Goal: Task Accomplishment & Management: Manage account settings

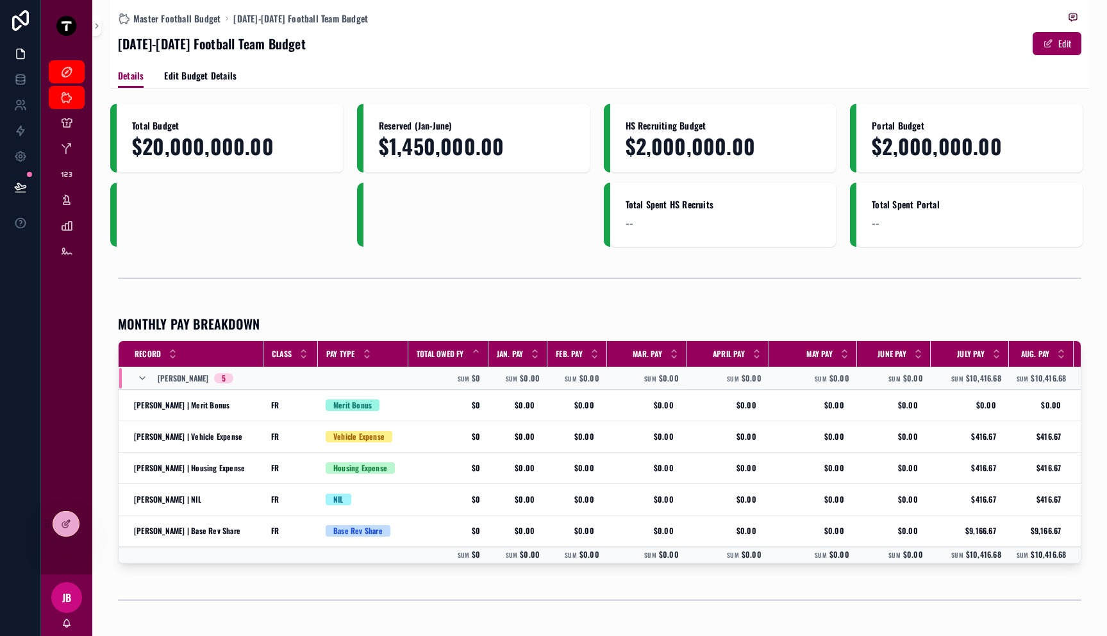
scroll to position [0, 214]
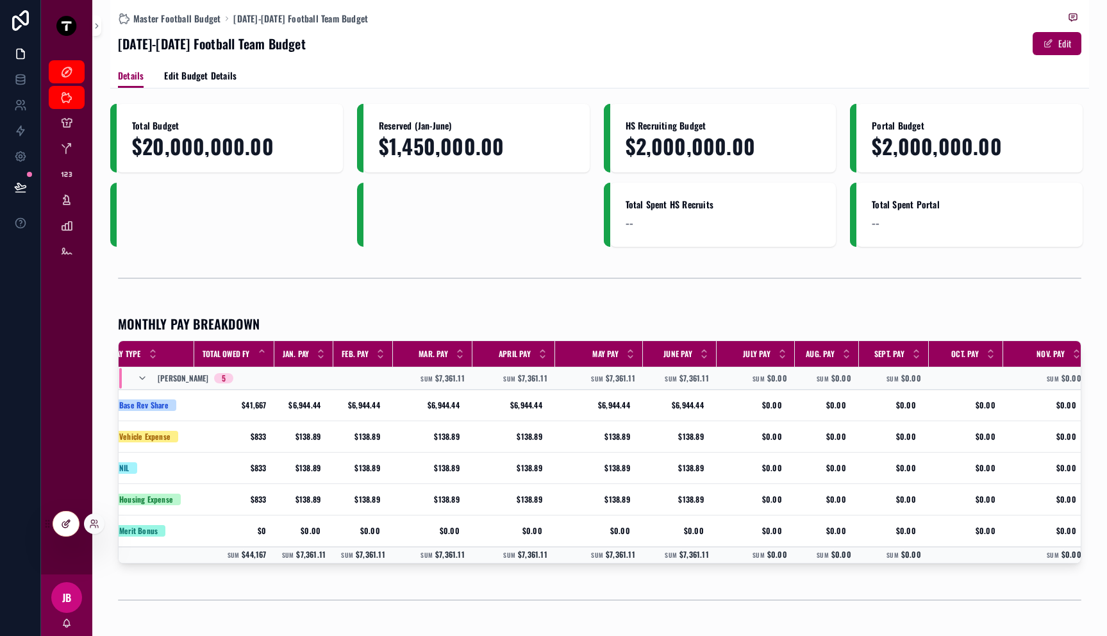
click at [65, 527] on icon at bounding box center [65, 525] width 6 height 6
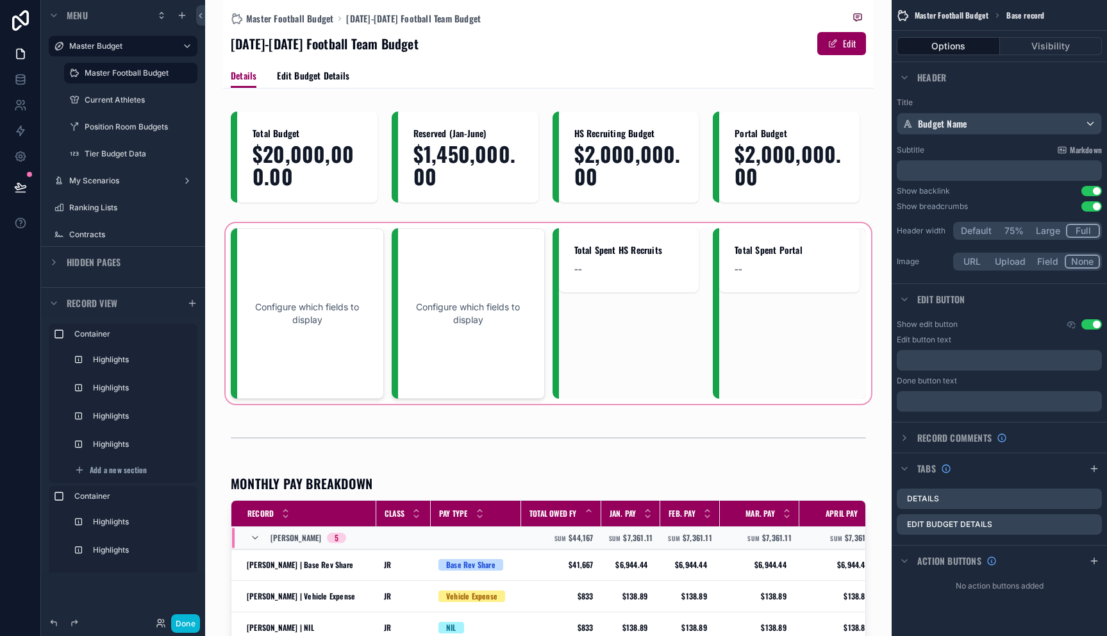
click at [331, 299] on div "scrollable content" at bounding box center [548, 313] width 651 height 186
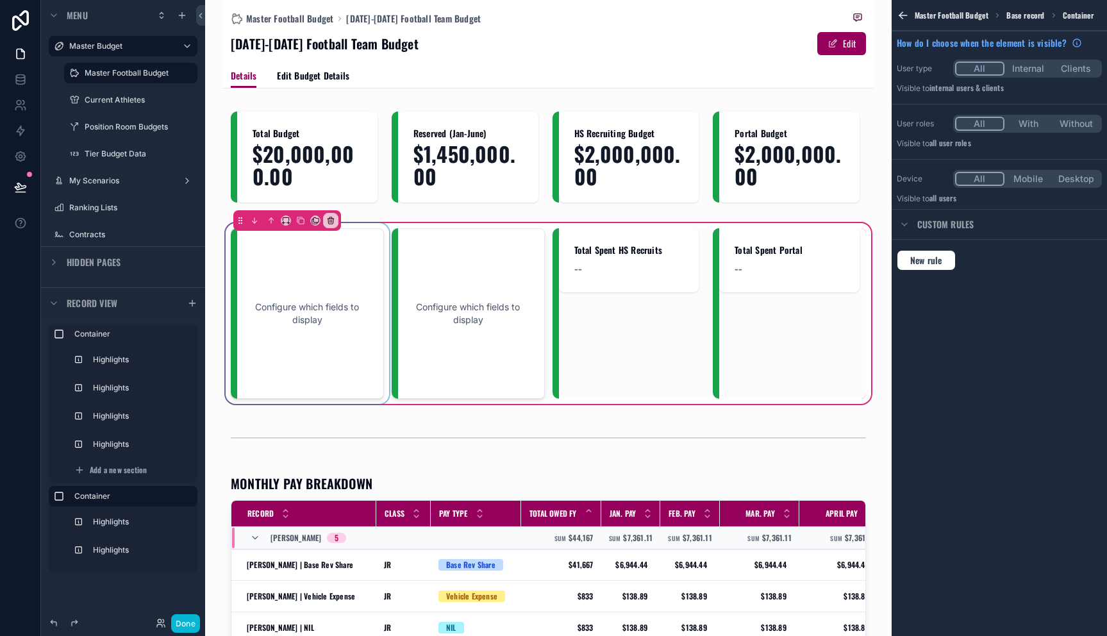
click at [321, 303] on div "scrollable content" at bounding box center [307, 313] width 153 height 170
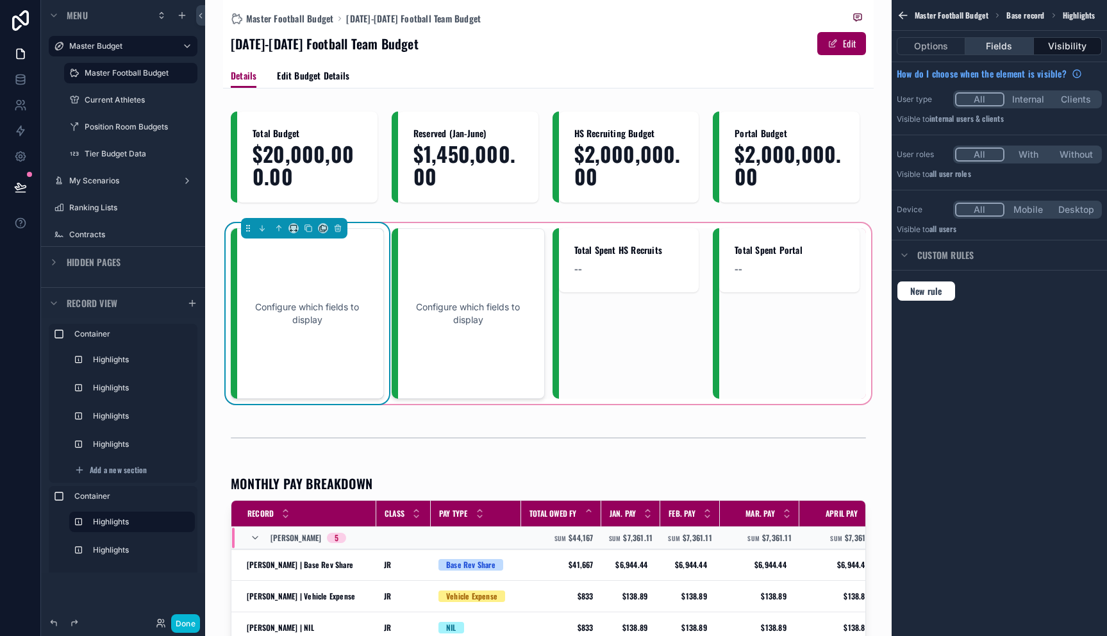
click at [1020, 43] on button "Fields" at bounding box center [999, 46] width 68 height 18
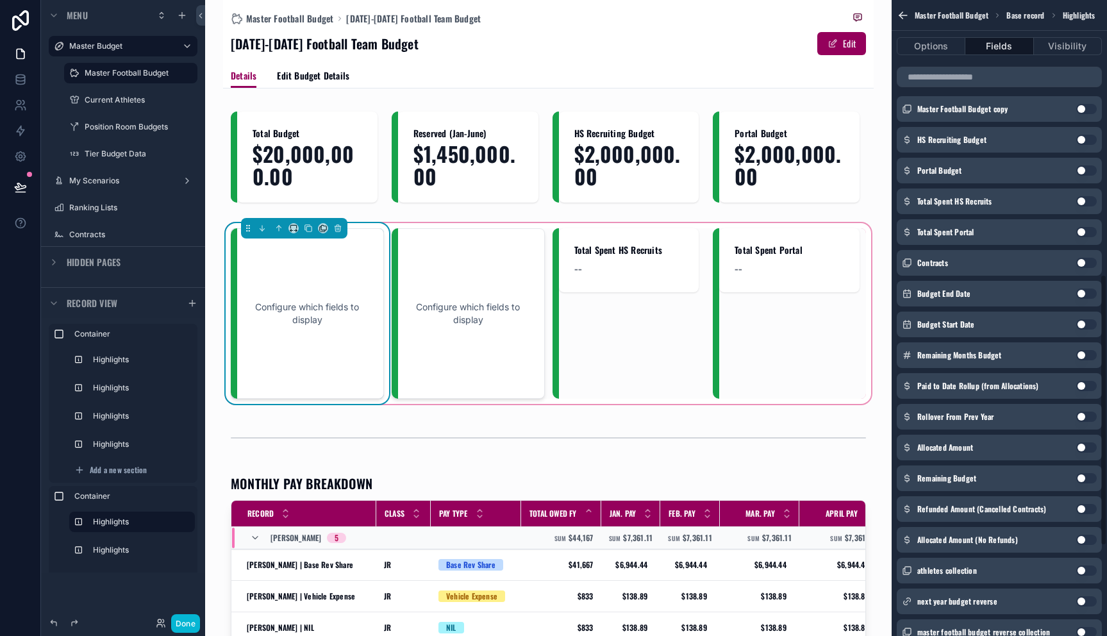
scroll to position [663, 0]
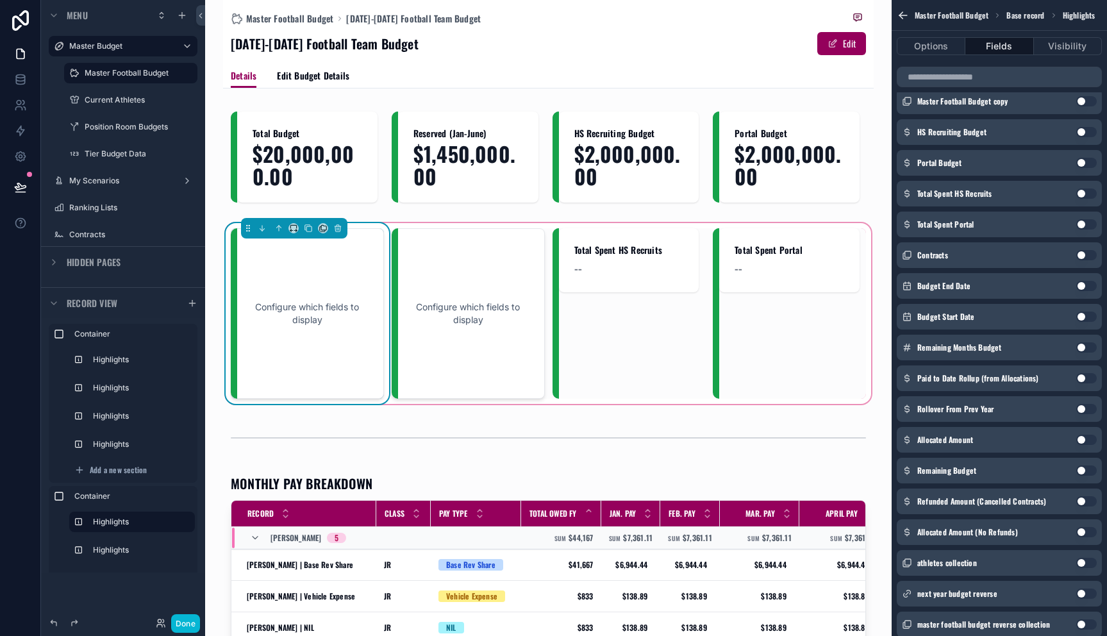
click at [1083, 435] on button "Use setting" at bounding box center [1086, 440] width 21 height 10
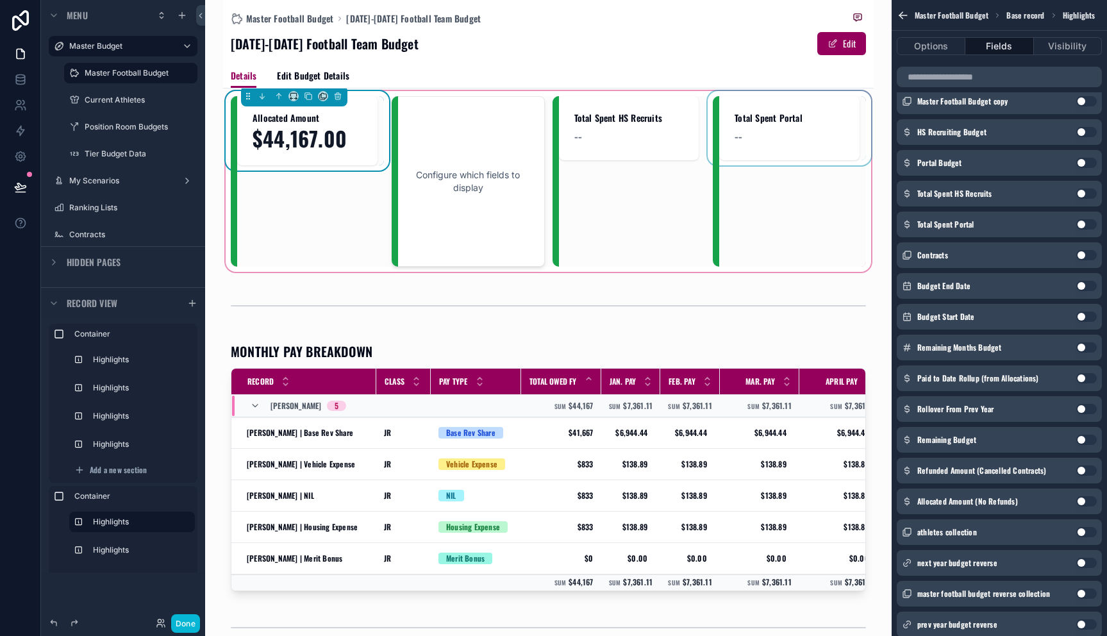
scroll to position [0, 0]
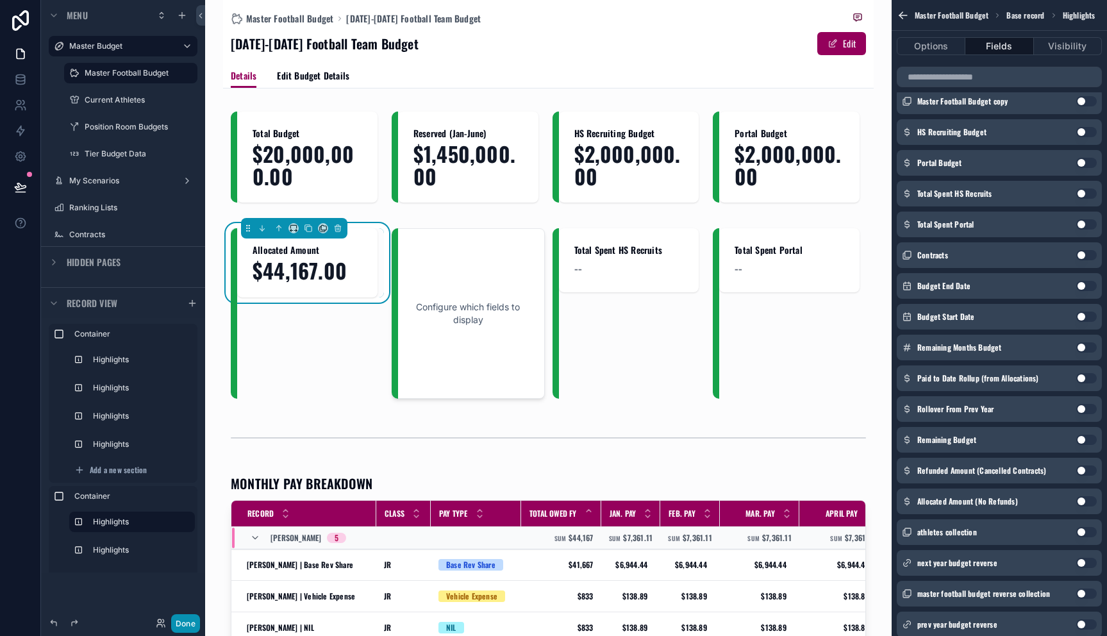
click at [187, 621] on button "Done" at bounding box center [185, 623] width 29 height 19
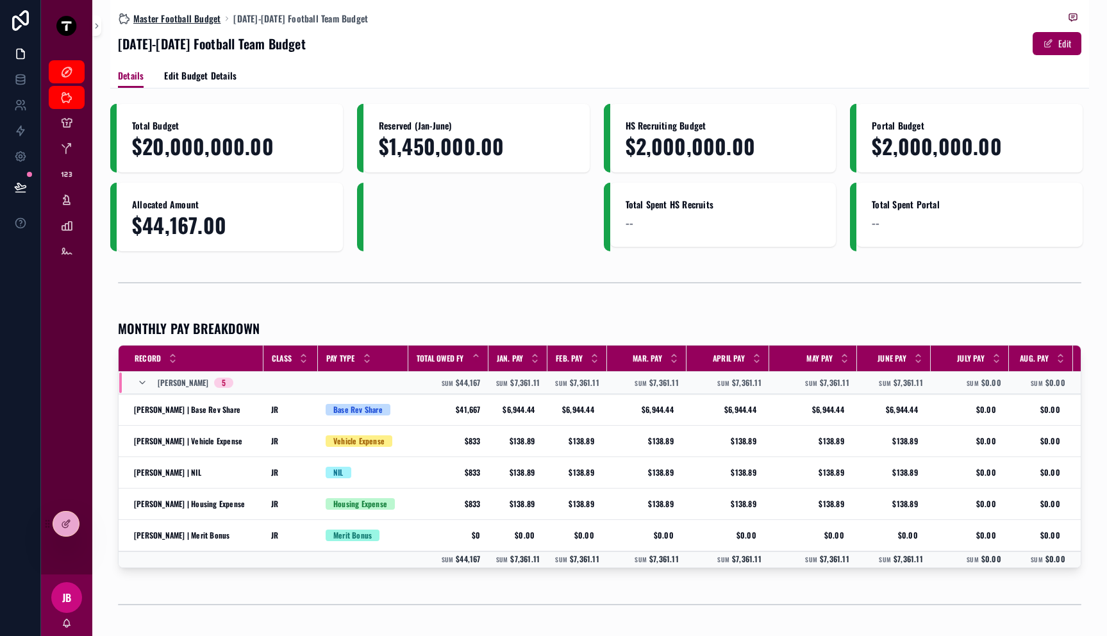
click at [204, 17] on span "Master Football Budget" at bounding box center [176, 18] width 87 height 13
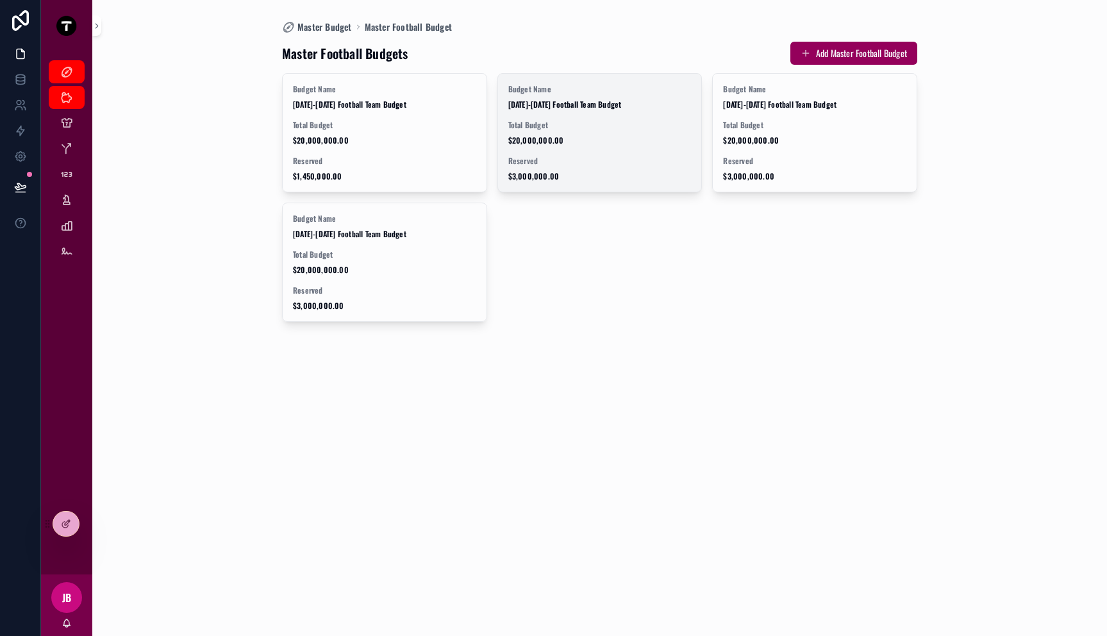
click at [596, 120] on span "Total Budget" at bounding box center [599, 125] width 183 height 10
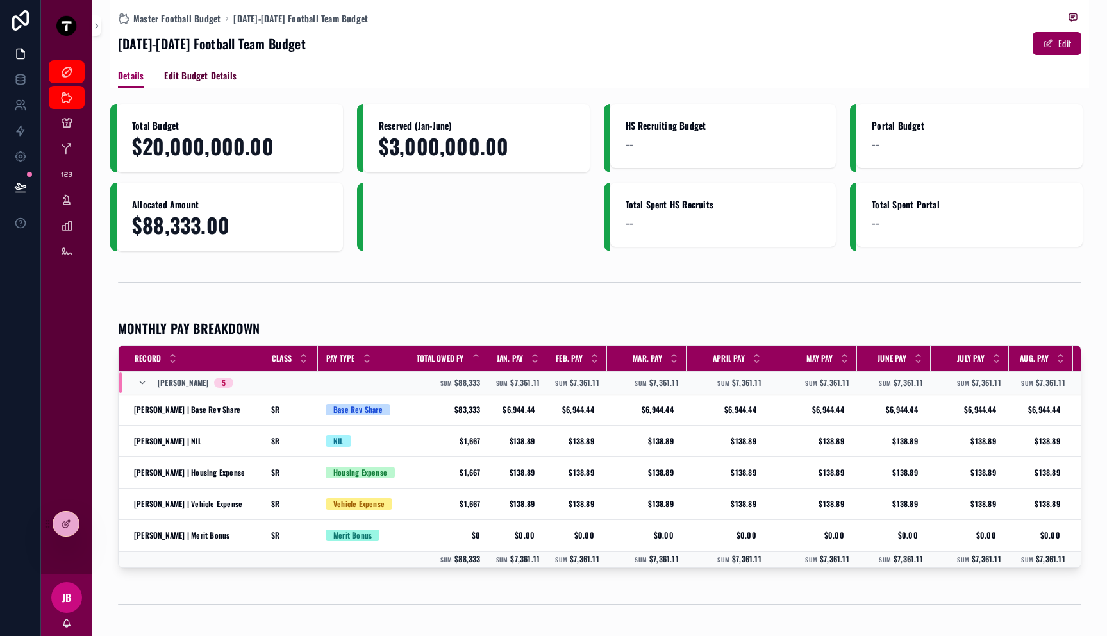
click at [192, 72] on span "Edit Budget Details" at bounding box center [200, 75] width 72 height 13
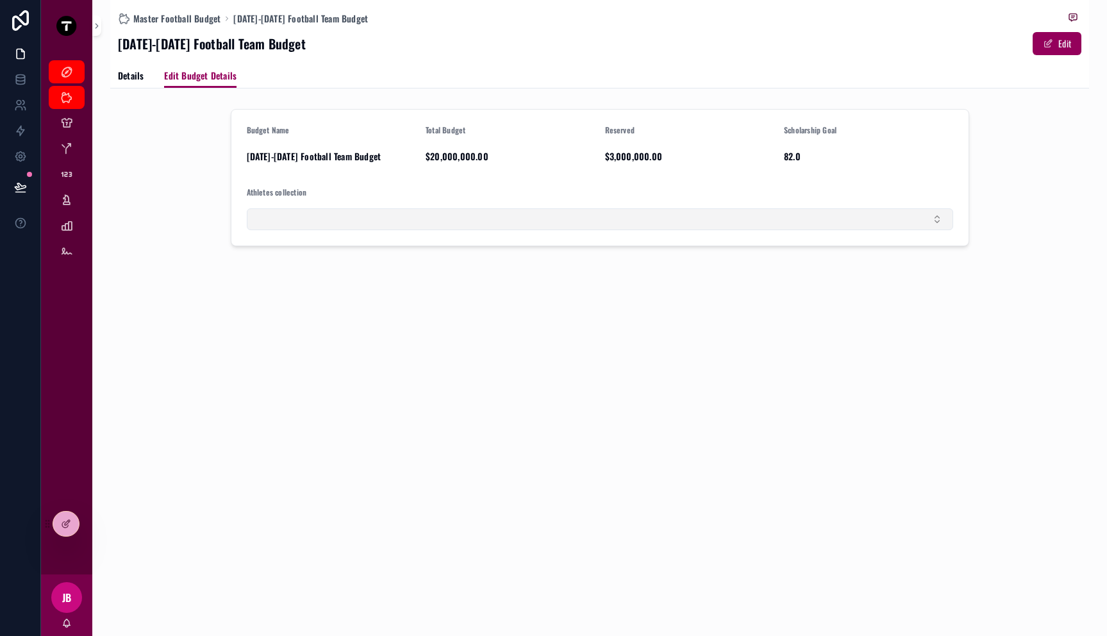
click at [296, 221] on button "Select Button" at bounding box center [600, 219] width 706 height 22
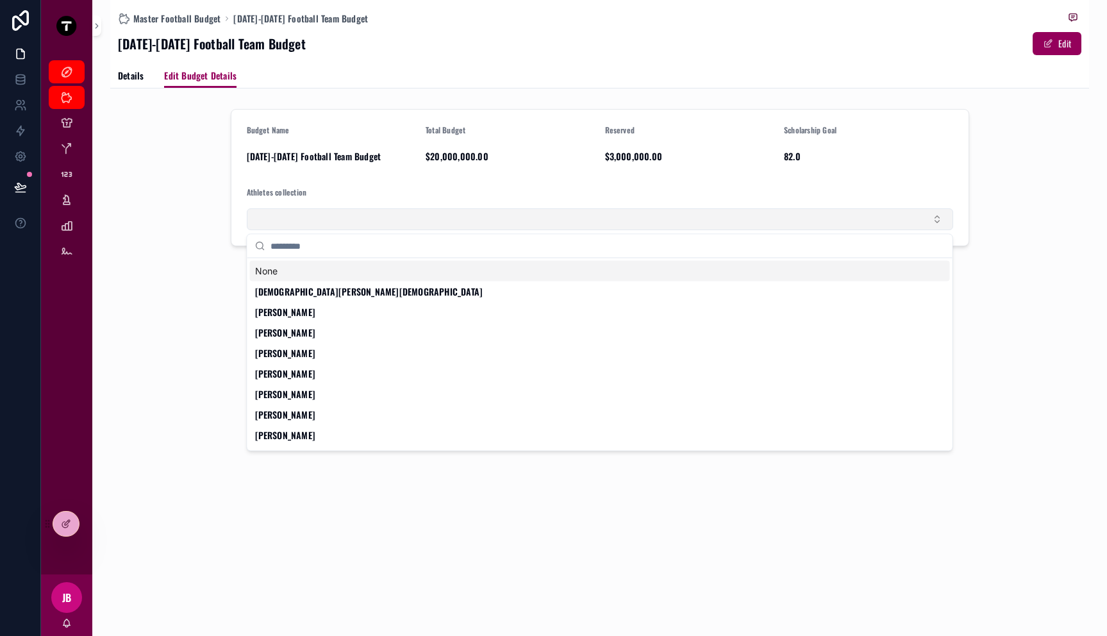
click at [295, 219] on button "Select Button" at bounding box center [600, 219] width 706 height 22
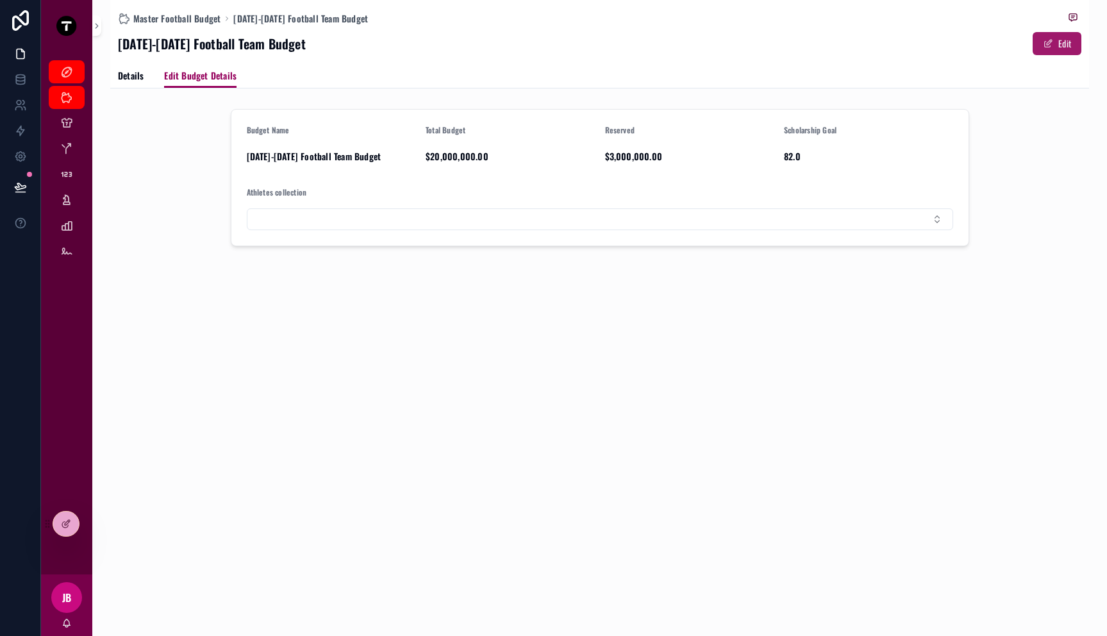
click at [1047, 48] on span "scrollable content" at bounding box center [1048, 43] width 10 height 10
click at [1016, 117] on div "**********" at bounding box center [599, 179] width 979 height 150
click at [64, 521] on icon at bounding box center [66, 524] width 10 height 10
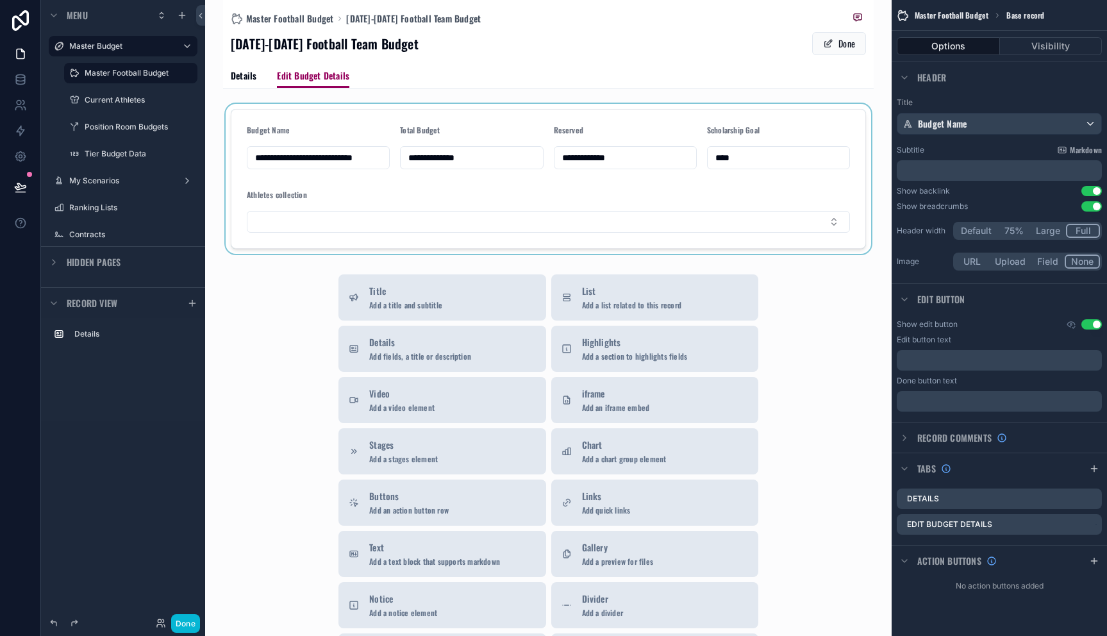
click at [581, 186] on div "scrollable content" at bounding box center [548, 179] width 651 height 150
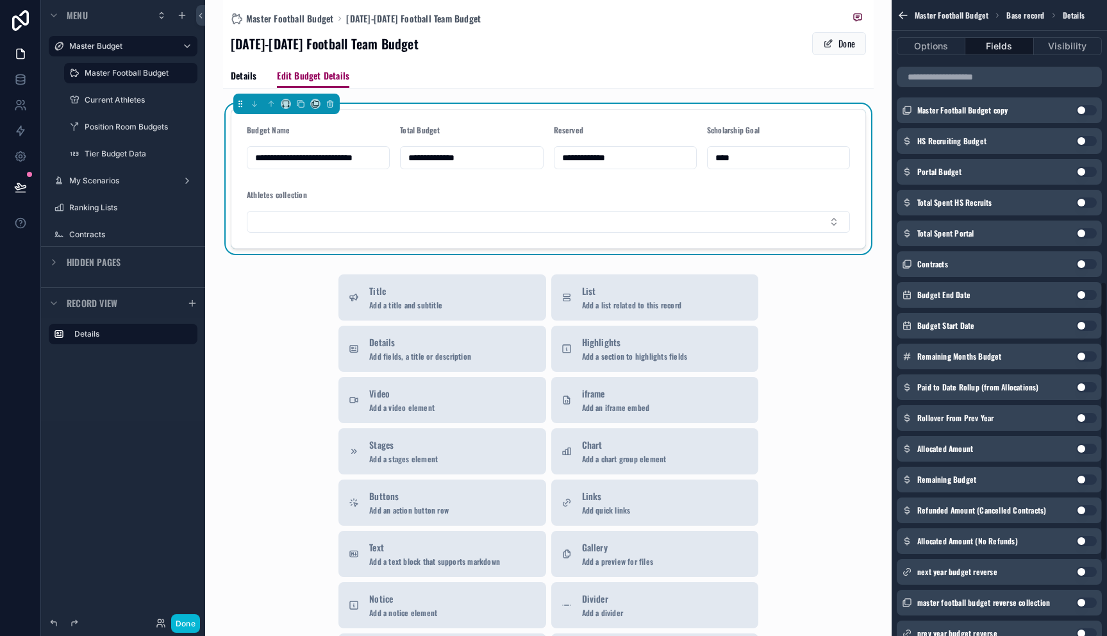
scroll to position [597, 0]
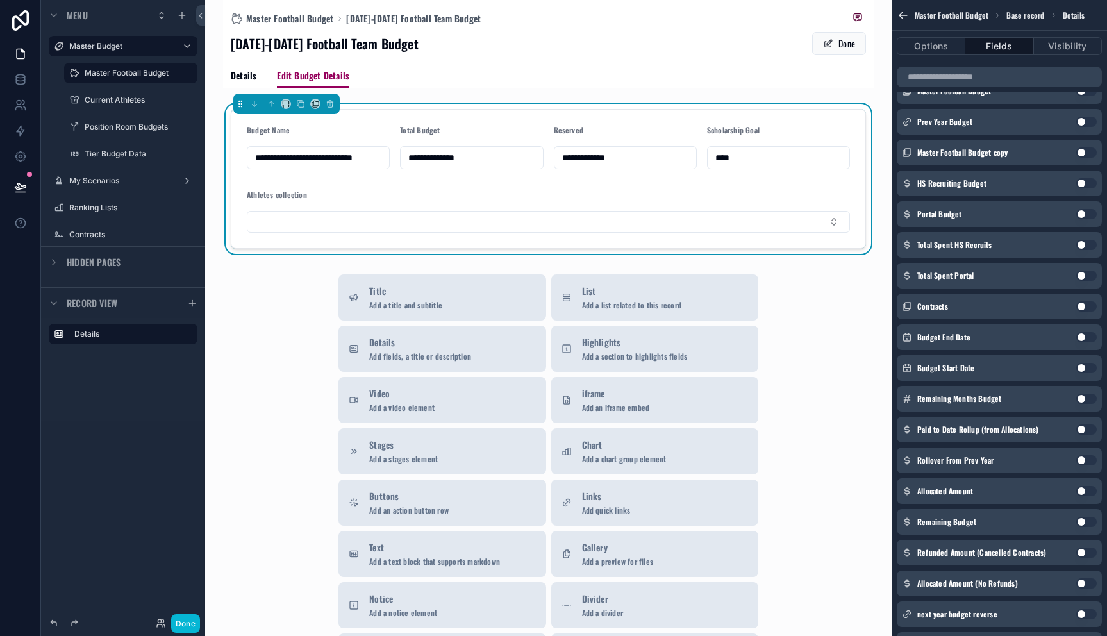
click at [1088, 184] on button "Use setting" at bounding box center [1086, 183] width 21 height 10
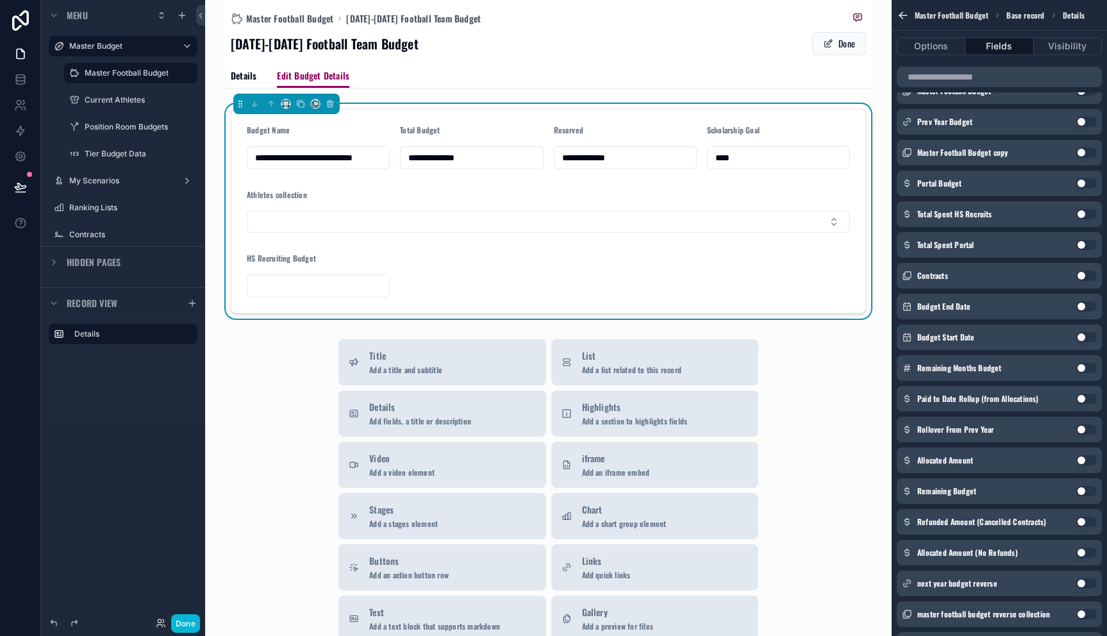
click at [1084, 186] on button "Use setting" at bounding box center [1086, 183] width 21 height 10
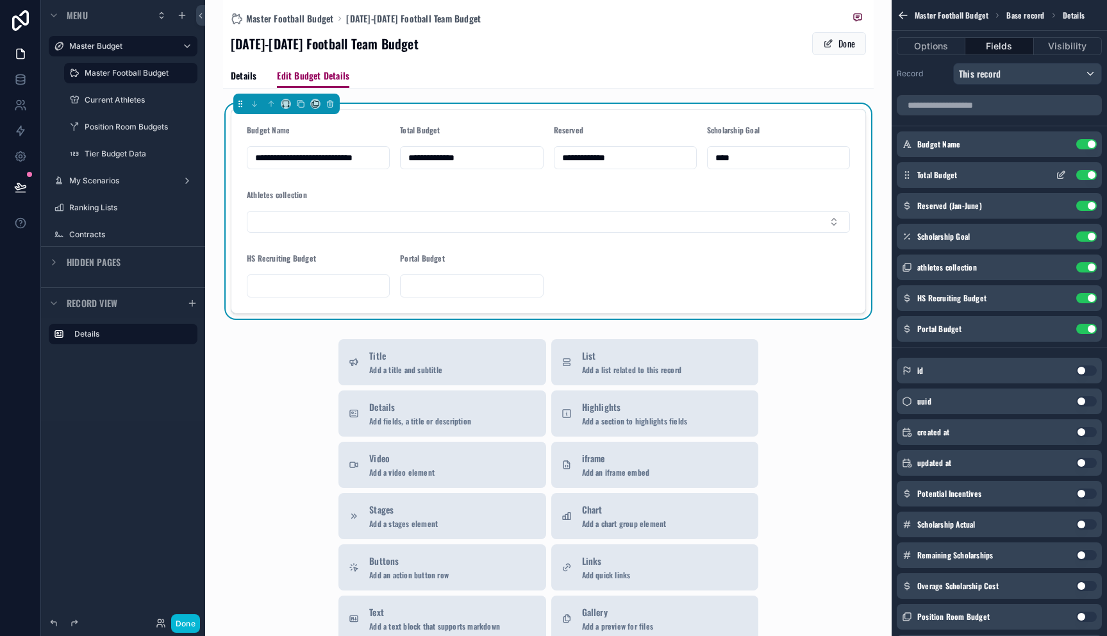
scroll to position [0, 0]
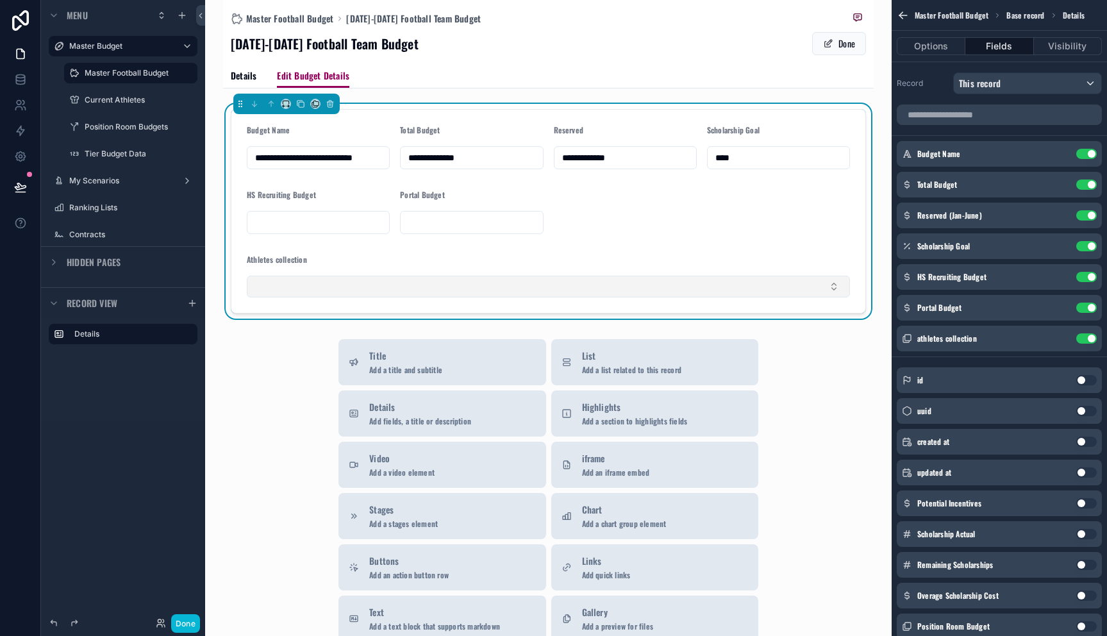
click at [670, 288] on button "Select Button" at bounding box center [548, 287] width 603 height 22
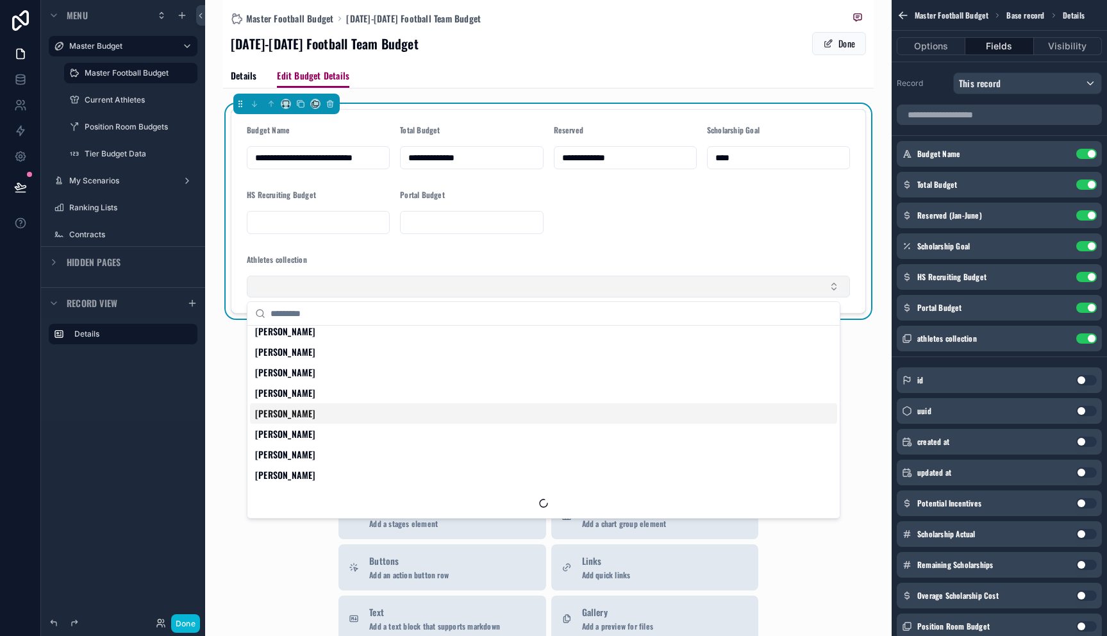
scroll to position [890, 0]
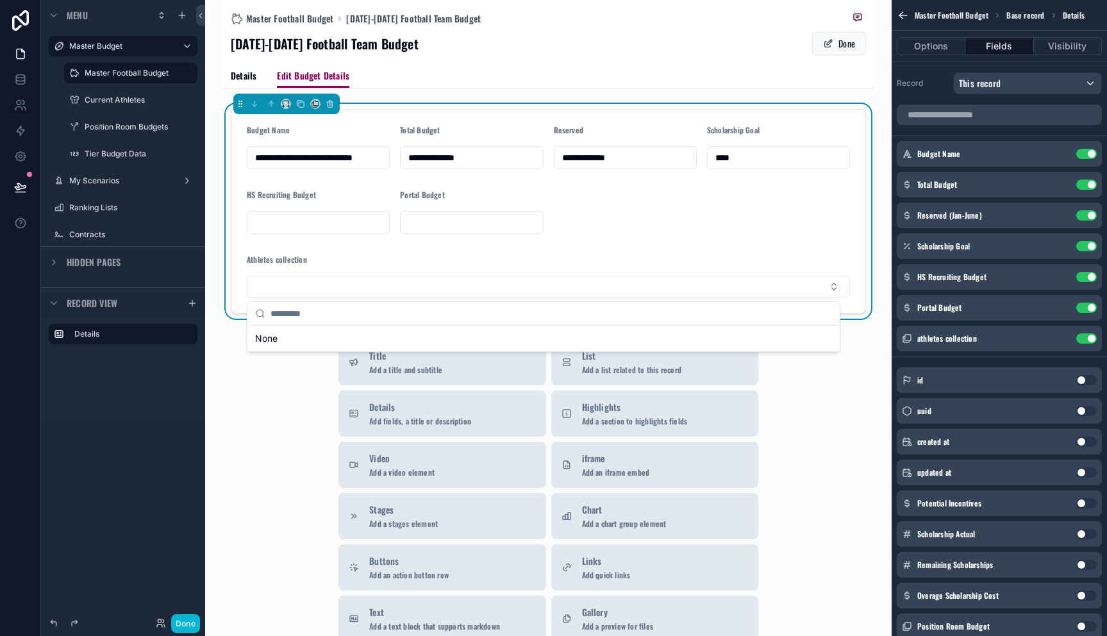
click at [740, 245] on form "**********" at bounding box center [548, 211] width 634 height 203
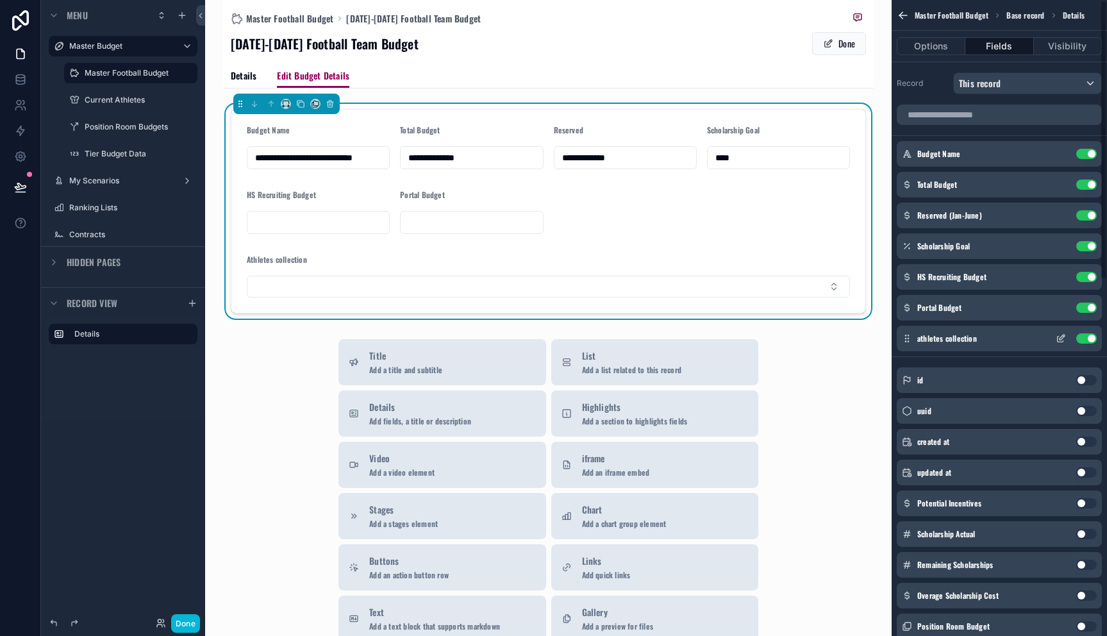
click at [1082, 338] on button "Use setting" at bounding box center [1086, 338] width 21 height 10
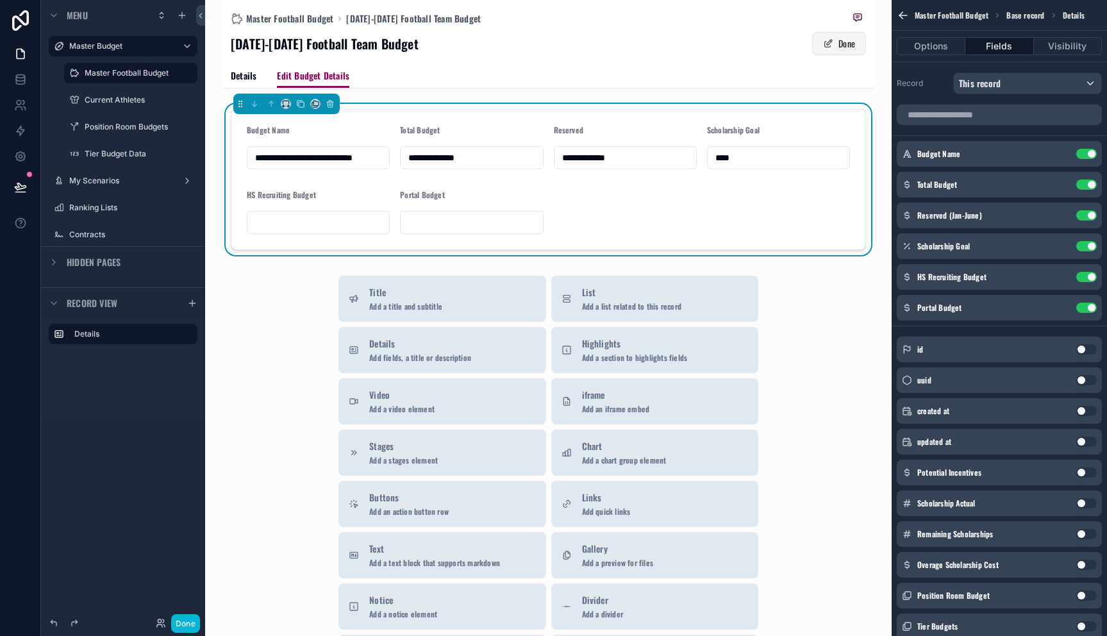
click at [827, 45] on button "Done" at bounding box center [839, 43] width 54 height 23
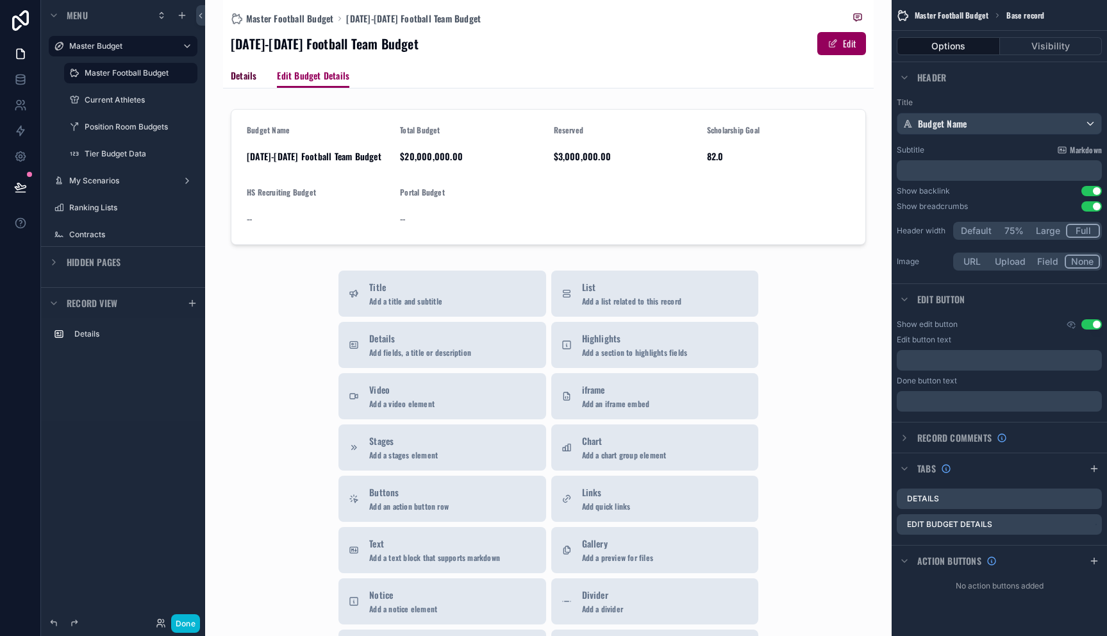
click at [245, 72] on span "Details" at bounding box center [244, 75] width 26 height 13
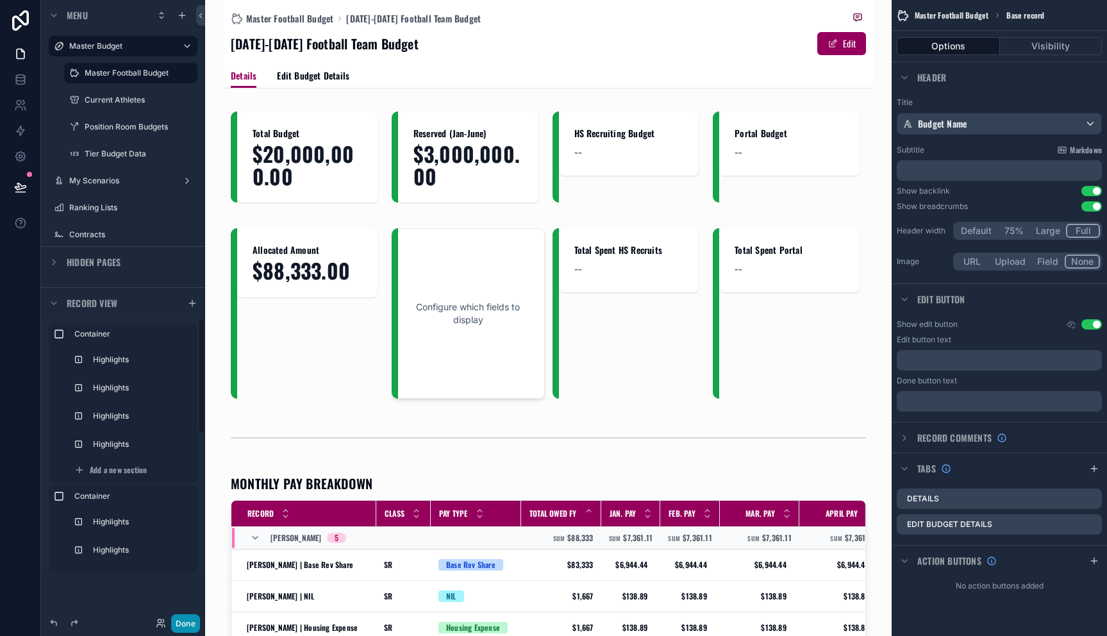
click at [184, 619] on button "Done" at bounding box center [185, 623] width 29 height 19
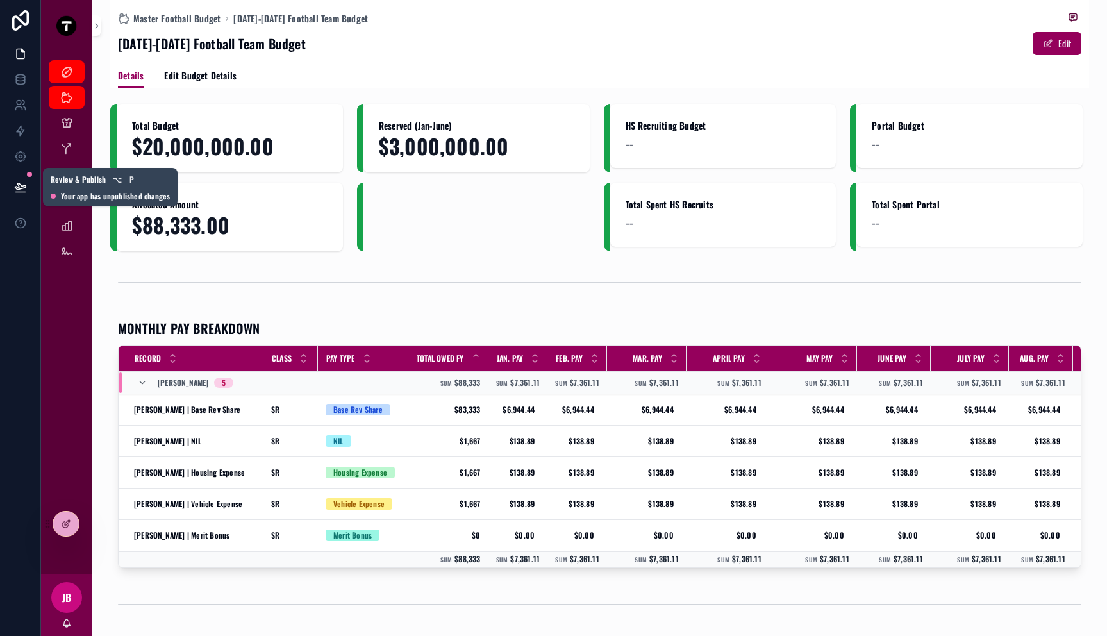
click at [21, 186] on icon at bounding box center [20, 186] width 11 height 6
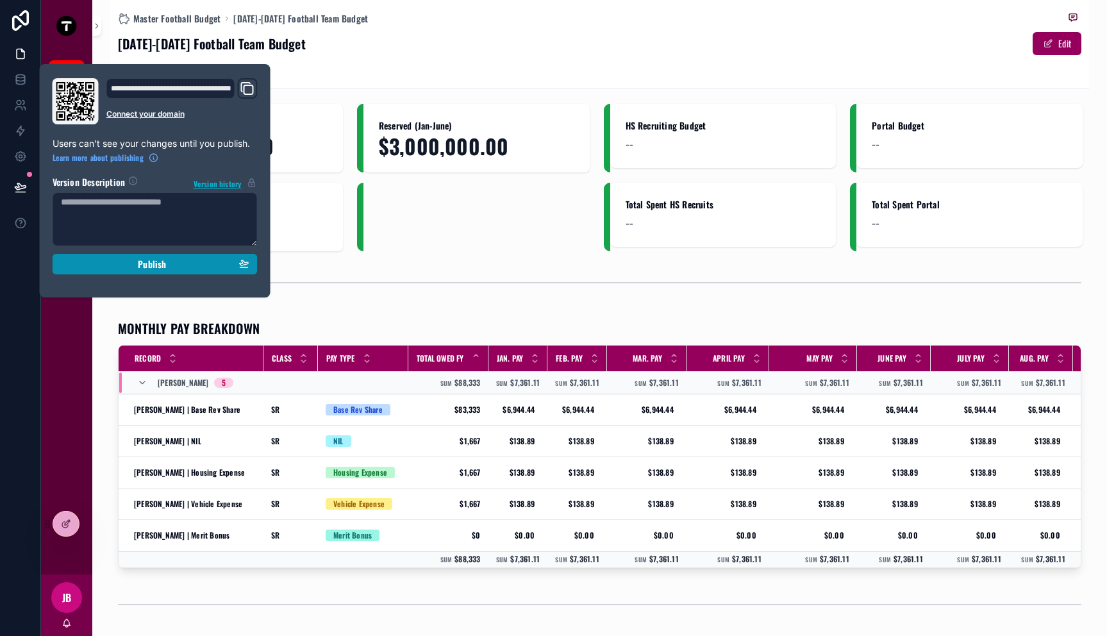
click at [112, 269] on div "Publish" at bounding box center [155, 264] width 188 height 12
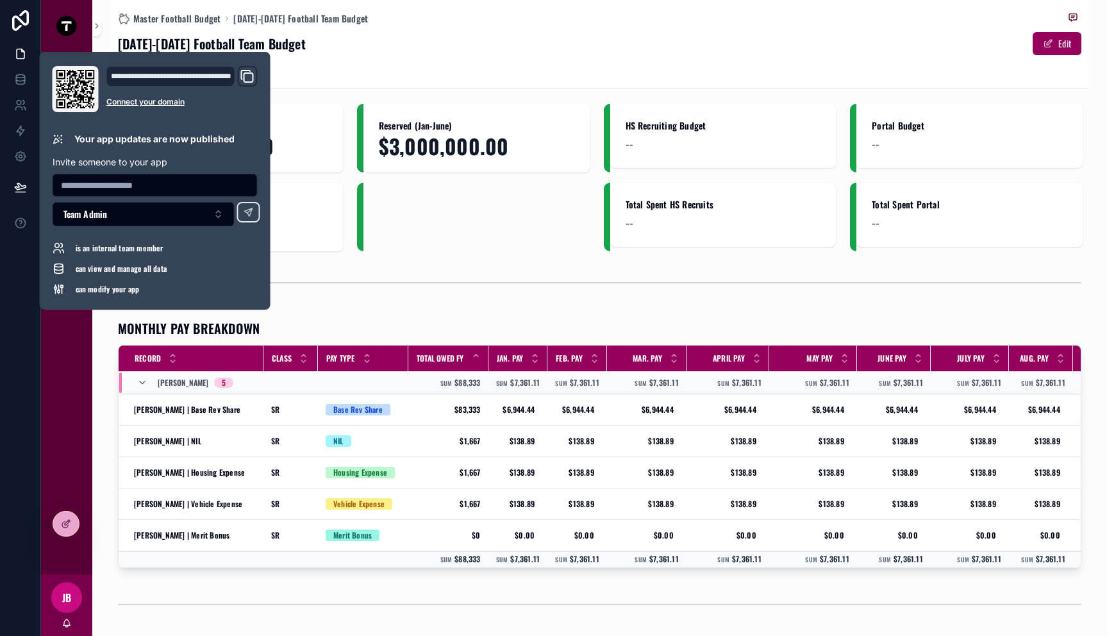
click at [528, 54] on div "[DATE]-[DATE] Football Team Budget Edit" at bounding box center [599, 43] width 963 height 24
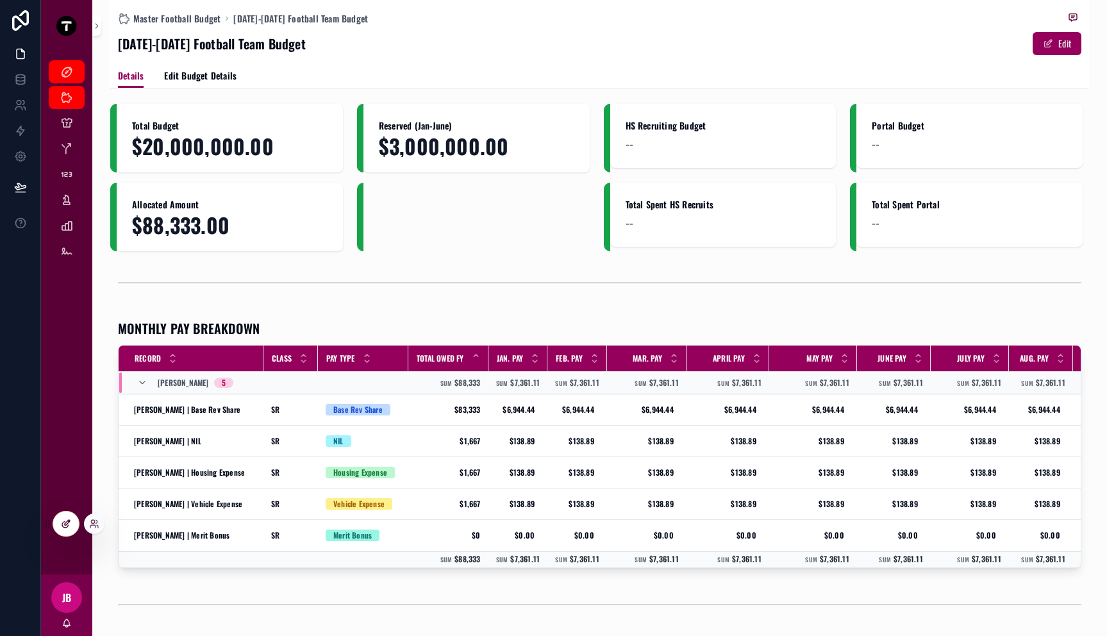
click at [58, 521] on div at bounding box center [66, 523] width 26 height 24
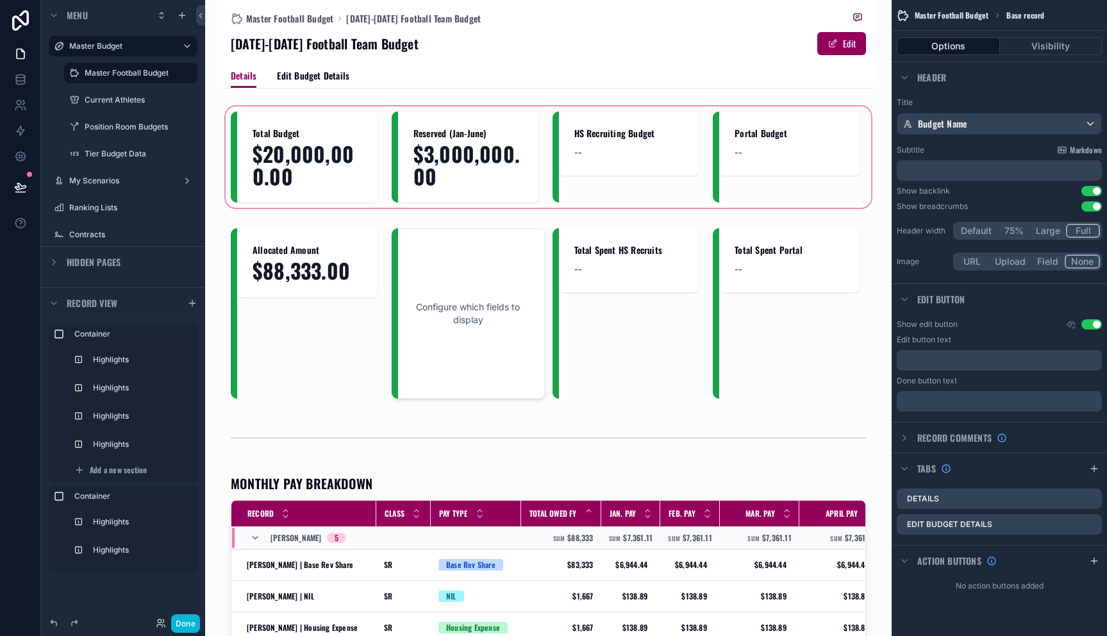
click at [640, 162] on div "scrollable content" at bounding box center [548, 157] width 651 height 106
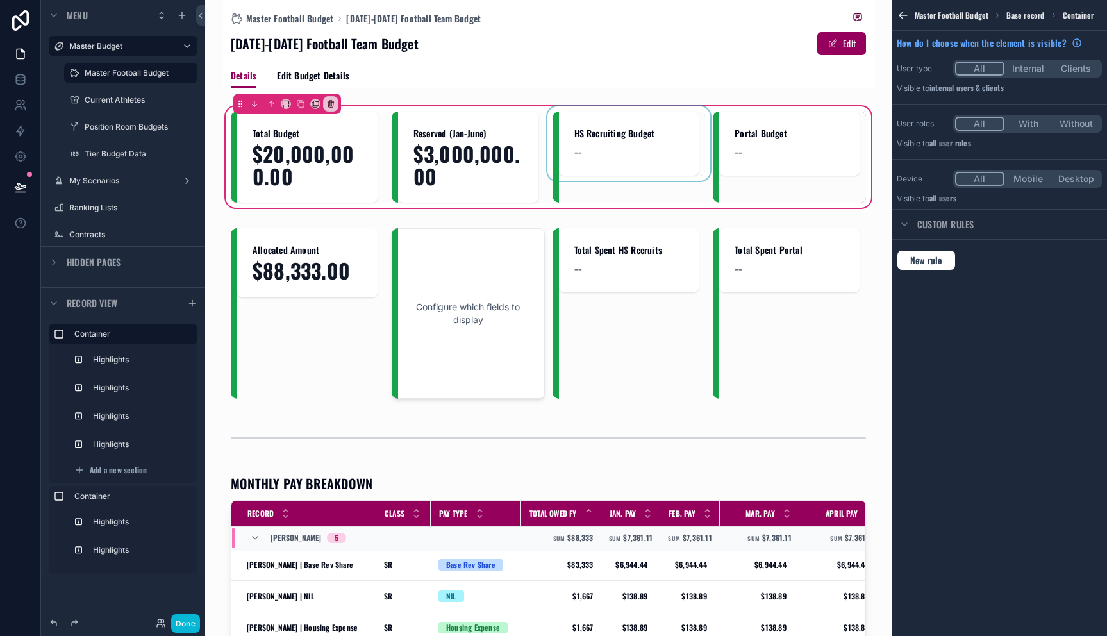
click at [631, 144] on div "scrollable content" at bounding box center [628, 157] width 153 height 91
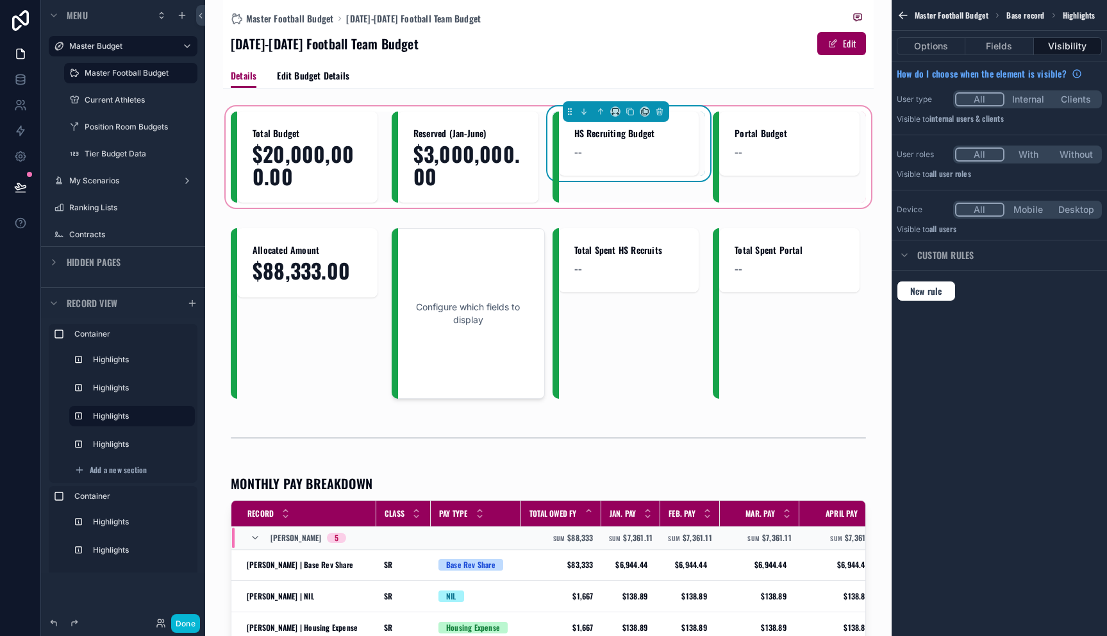
click at [631, 144] on div "--" at bounding box center [629, 151] width 110 height 18
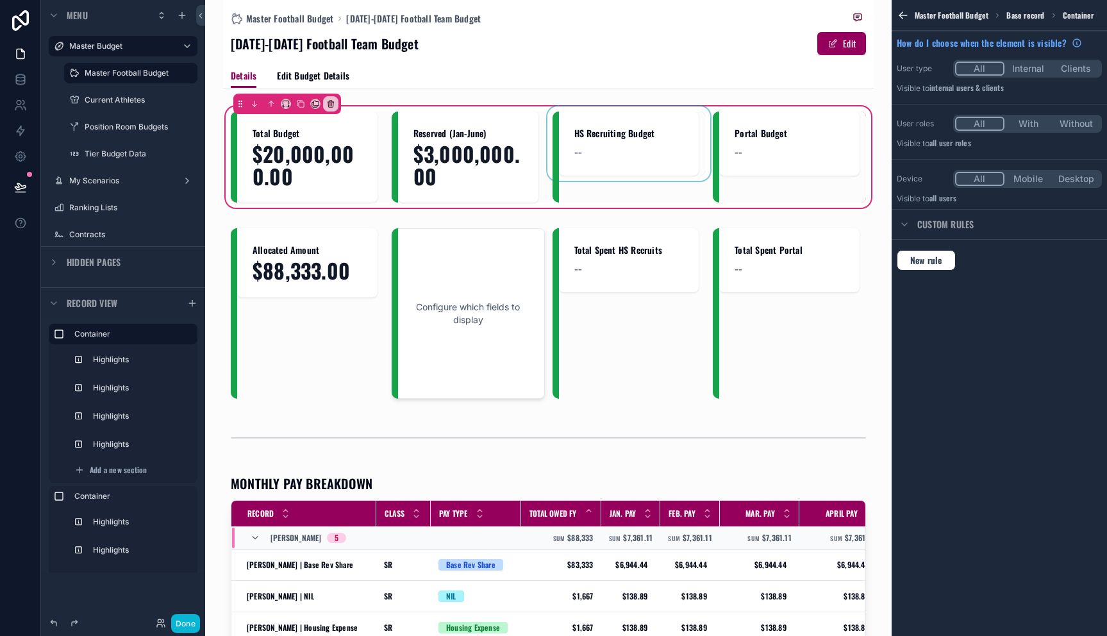
click at [631, 144] on div "scrollable content" at bounding box center [628, 157] width 153 height 91
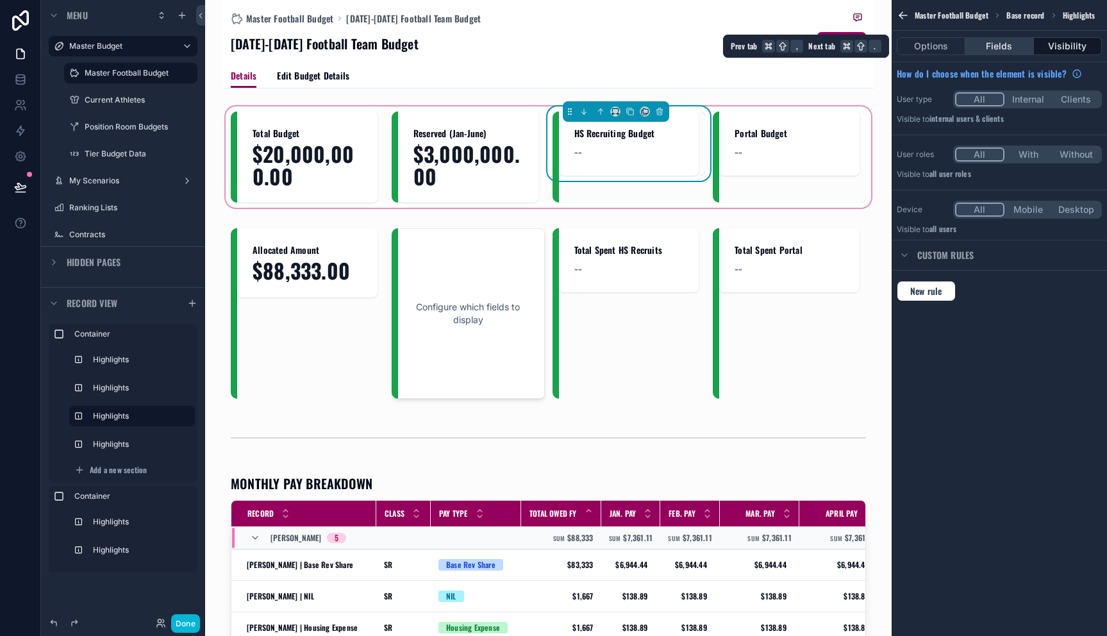
click at [1006, 49] on button "Fields" at bounding box center [999, 46] width 68 height 18
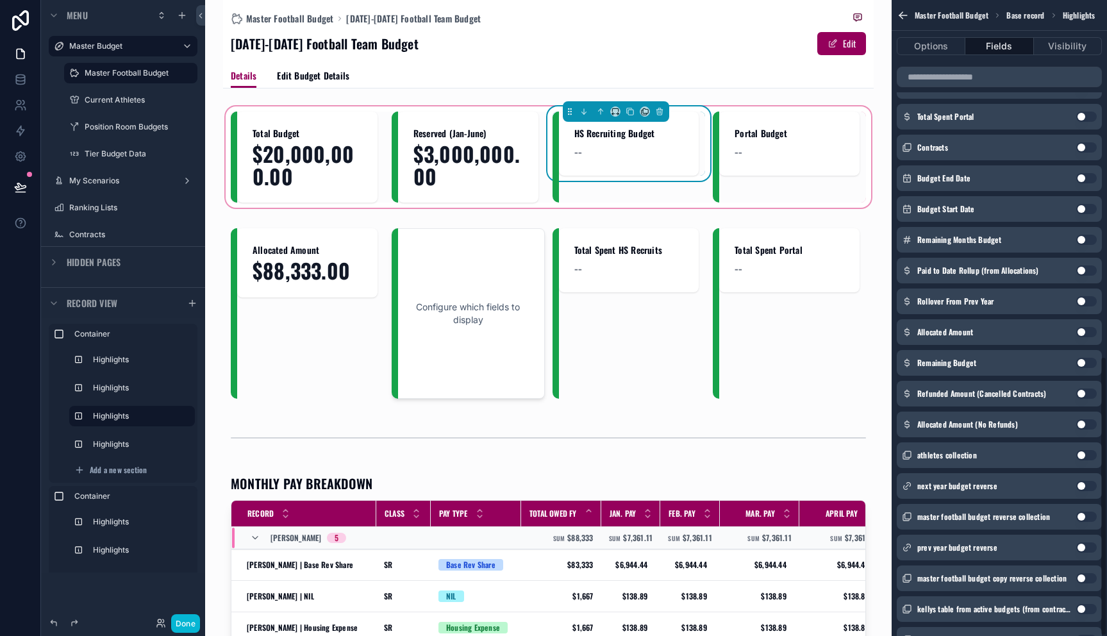
scroll to position [808, 0]
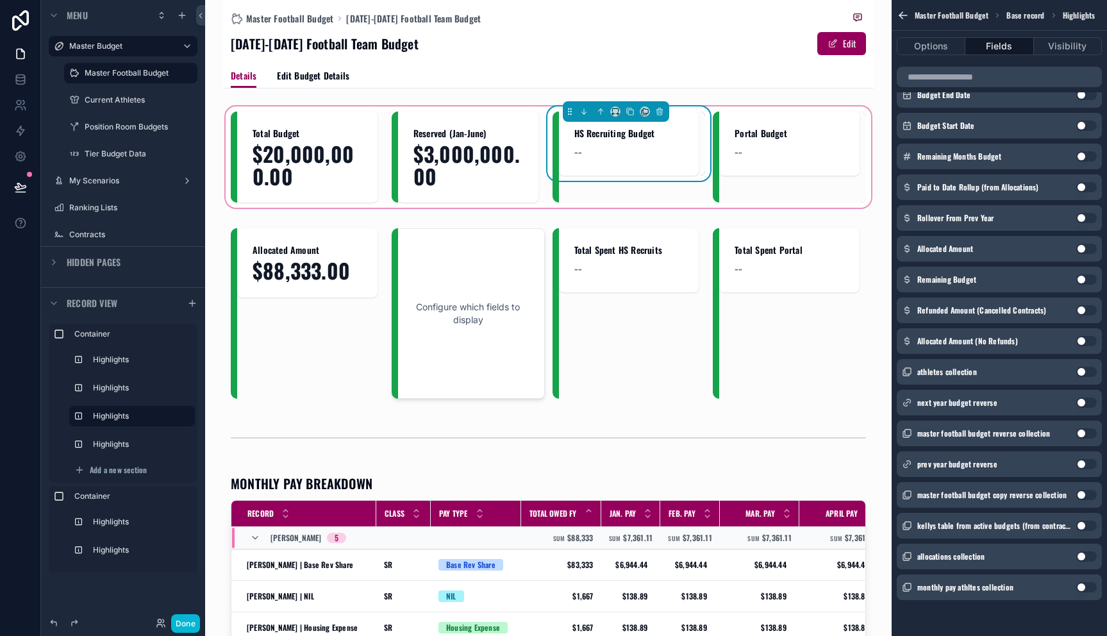
click at [1086, 217] on button "Use setting" at bounding box center [1086, 218] width 21 height 10
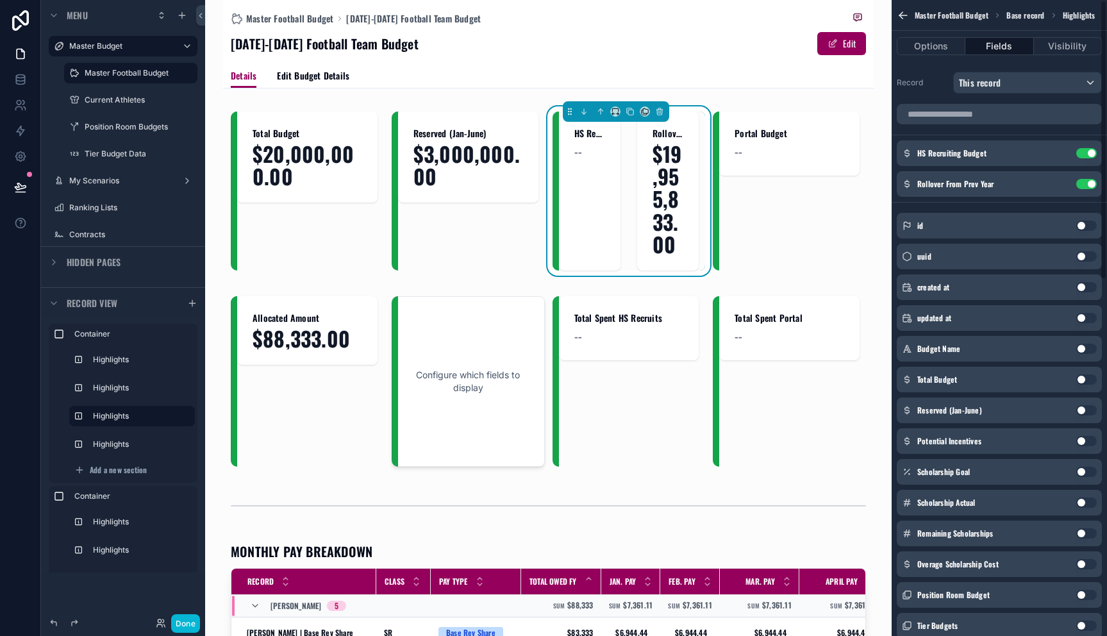
scroll to position [0, 0]
click at [1086, 159] on div "HS Recruiting Budget Use setting" at bounding box center [999, 154] width 205 height 26
click at [1086, 155] on button "Use setting" at bounding box center [1086, 154] width 21 height 10
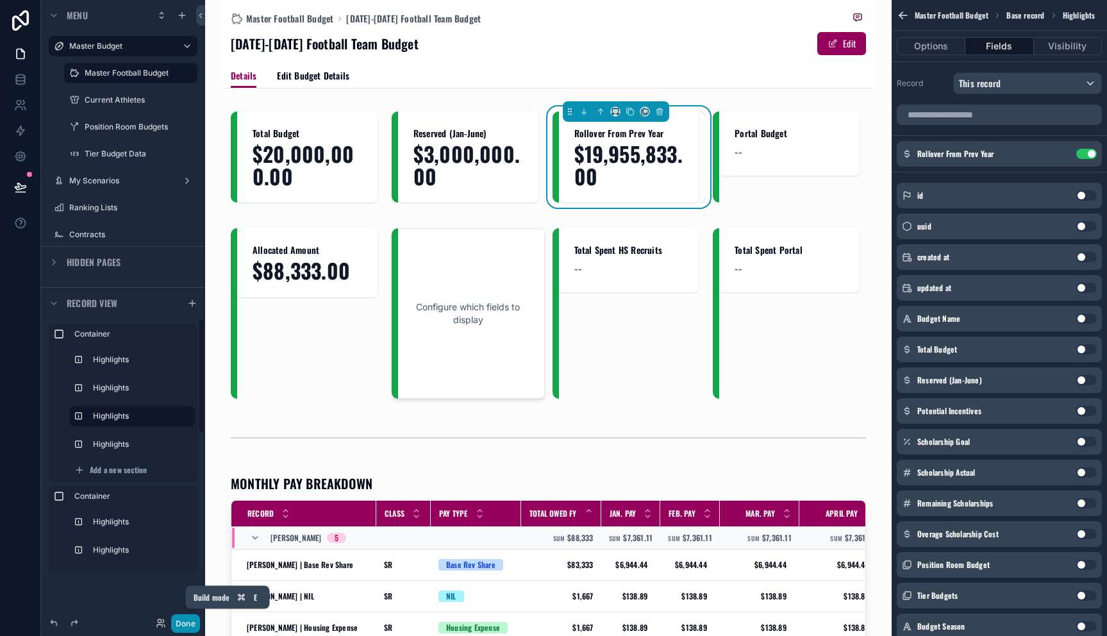
click at [179, 623] on button "Done" at bounding box center [185, 623] width 29 height 19
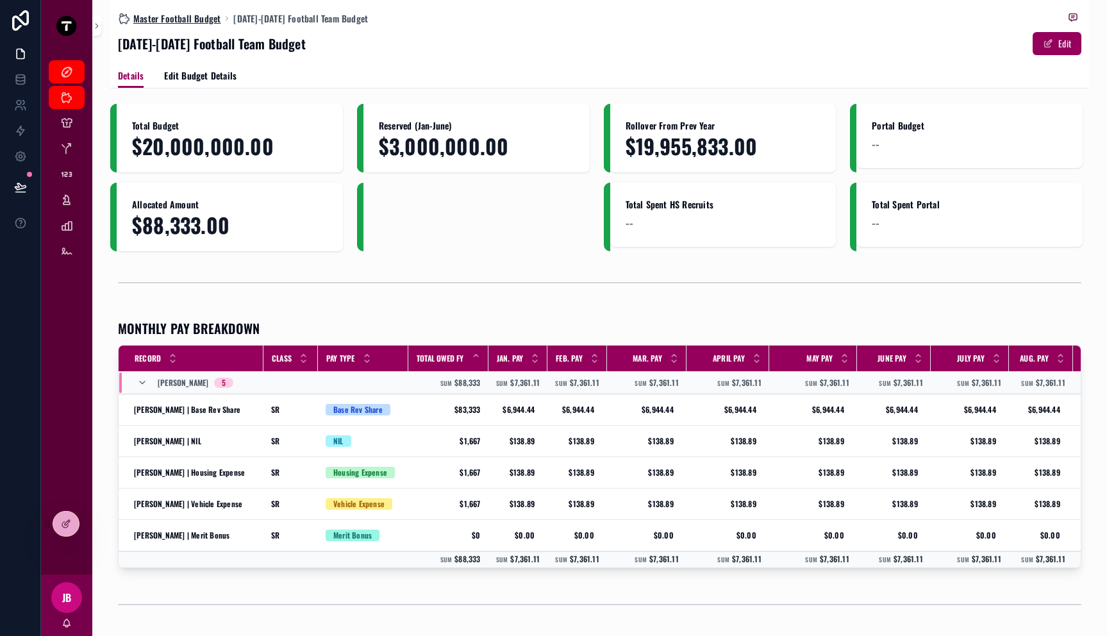
click at [190, 23] on span "Master Football Budget" at bounding box center [176, 18] width 87 height 13
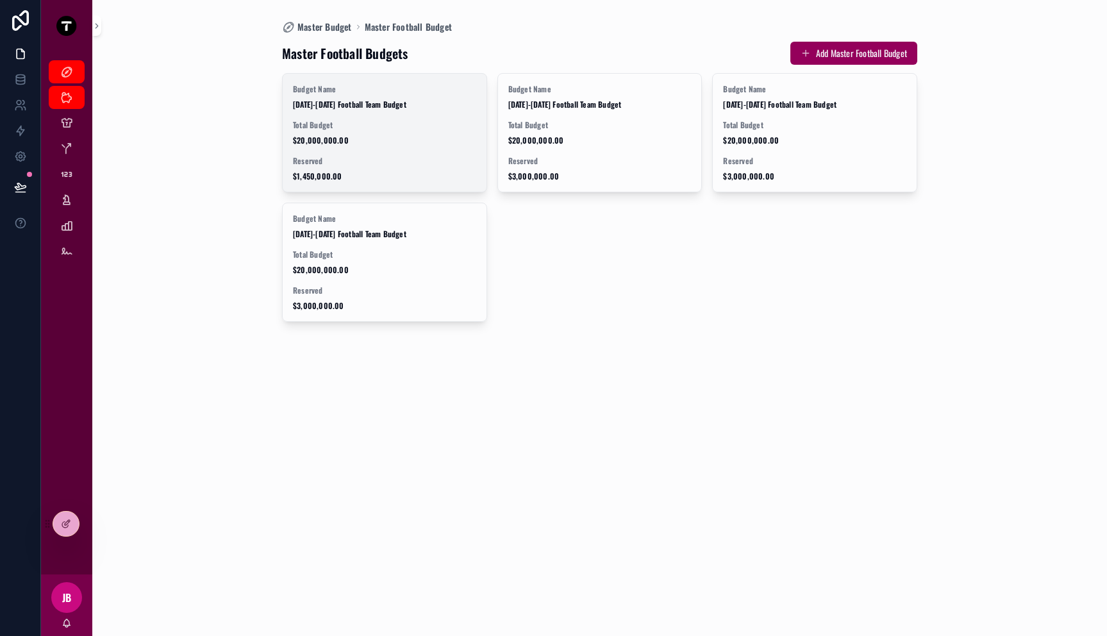
click at [352, 122] on span "Total Budget" at bounding box center [384, 125] width 183 height 10
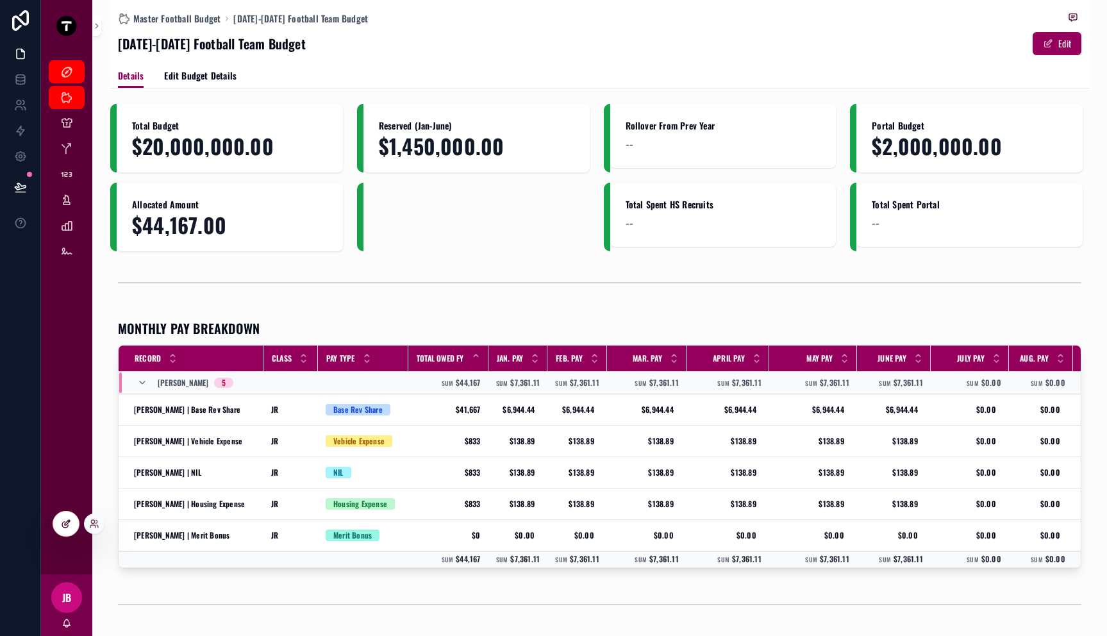
click at [70, 534] on div at bounding box center [66, 523] width 26 height 24
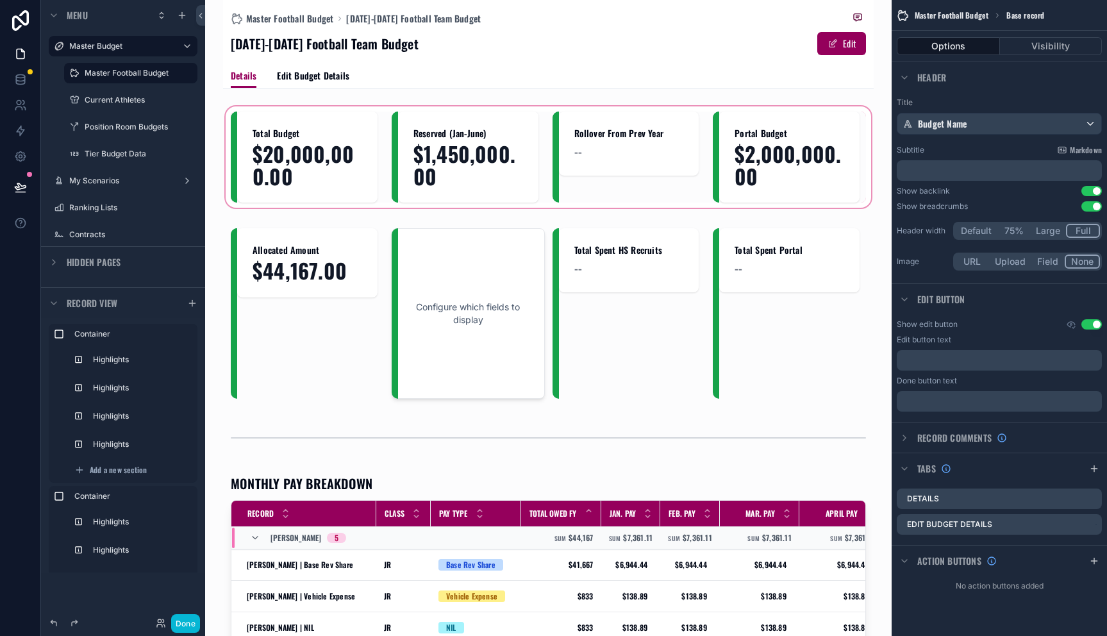
click at [763, 143] on div "scrollable content" at bounding box center [548, 157] width 651 height 106
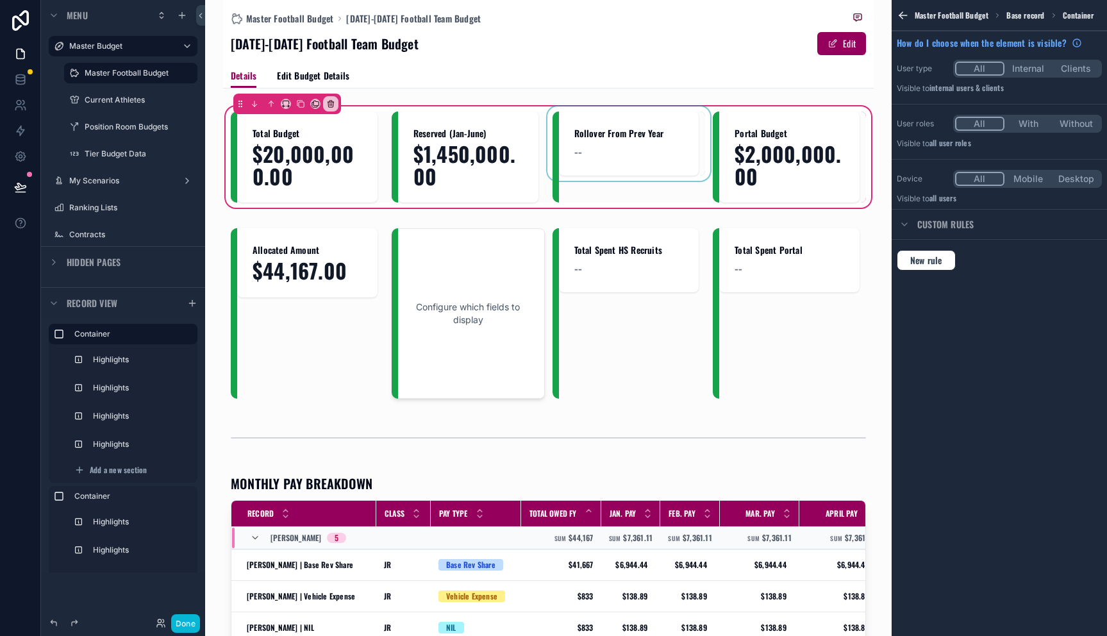
click at [637, 145] on div "scrollable content" at bounding box center [628, 157] width 153 height 91
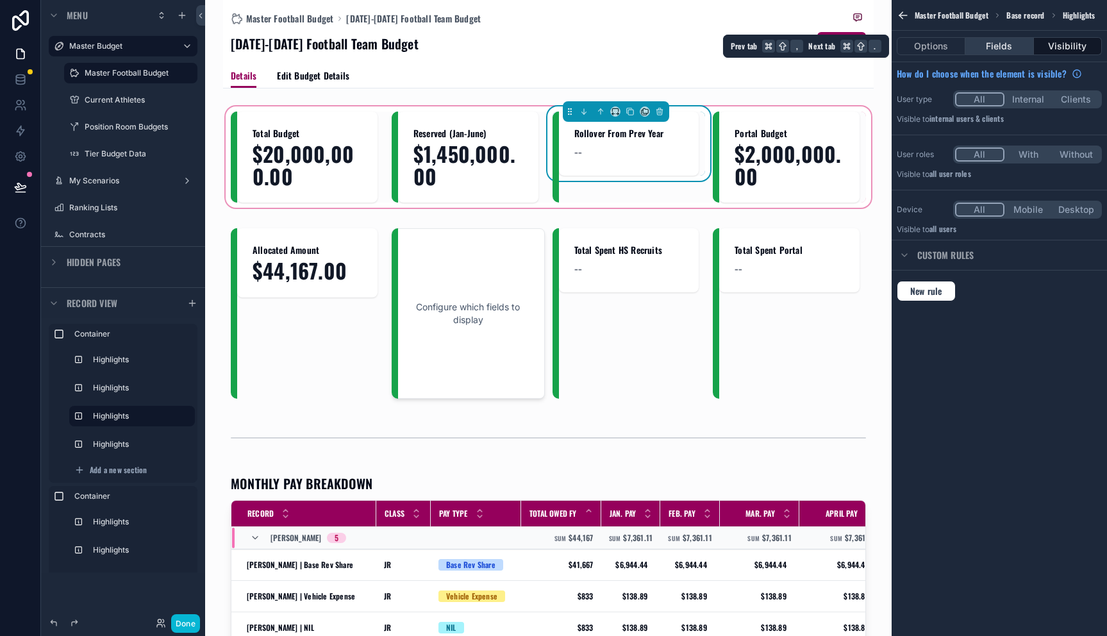
click at [1014, 44] on button "Fields" at bounding box center [999, 46] width 68 height 18
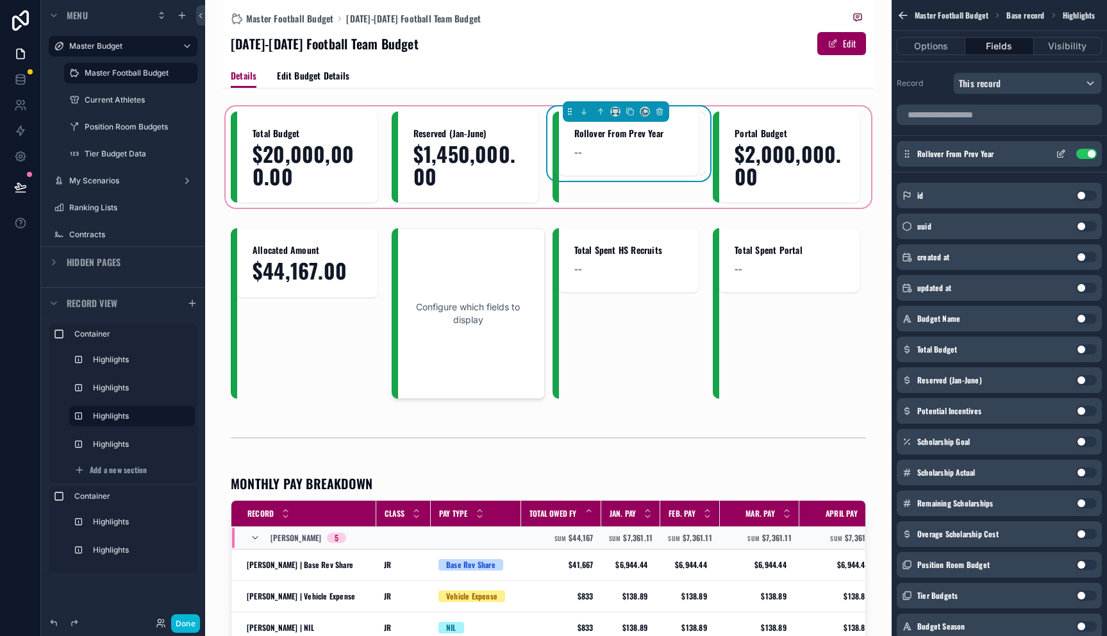
click at [1059, 156] on icon "scrollable content" at bounding box center [1061, 154] width 10 height 10
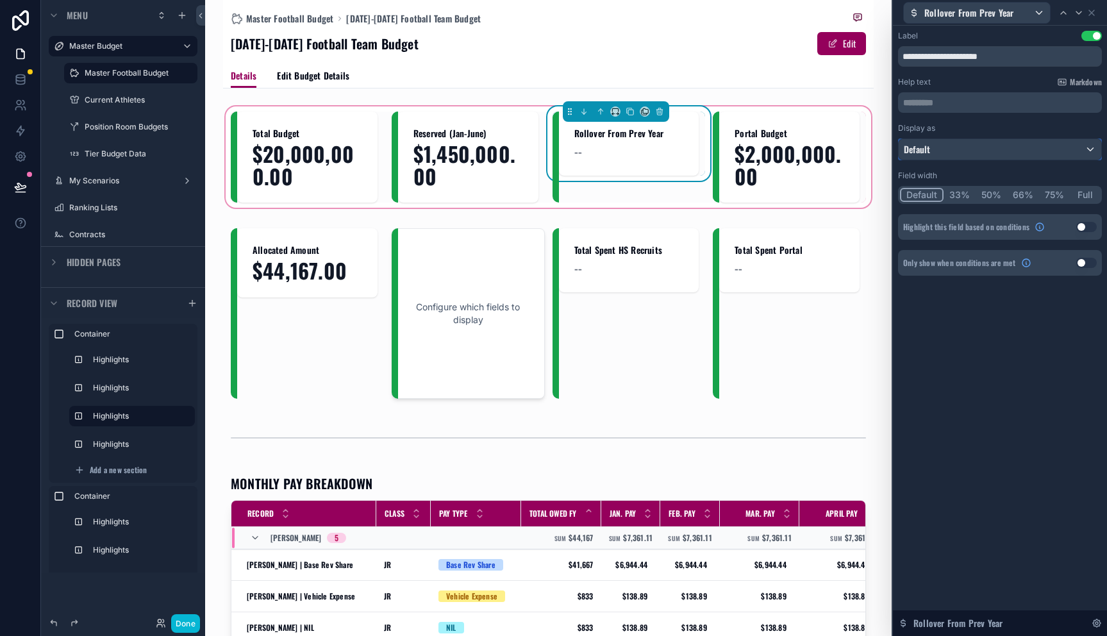
click at [1047, 147] on div "Default" at bounding box center [1000, 149] width 203 height 21
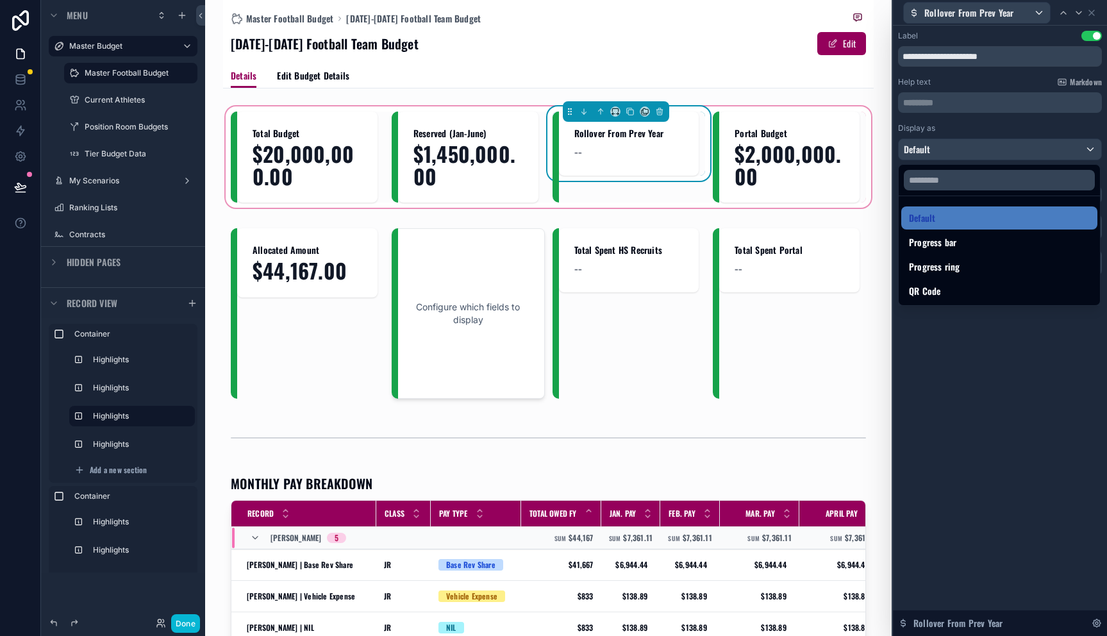
click at [1047, 147] on div at bounding box center [1000, 318] width 214 height 636
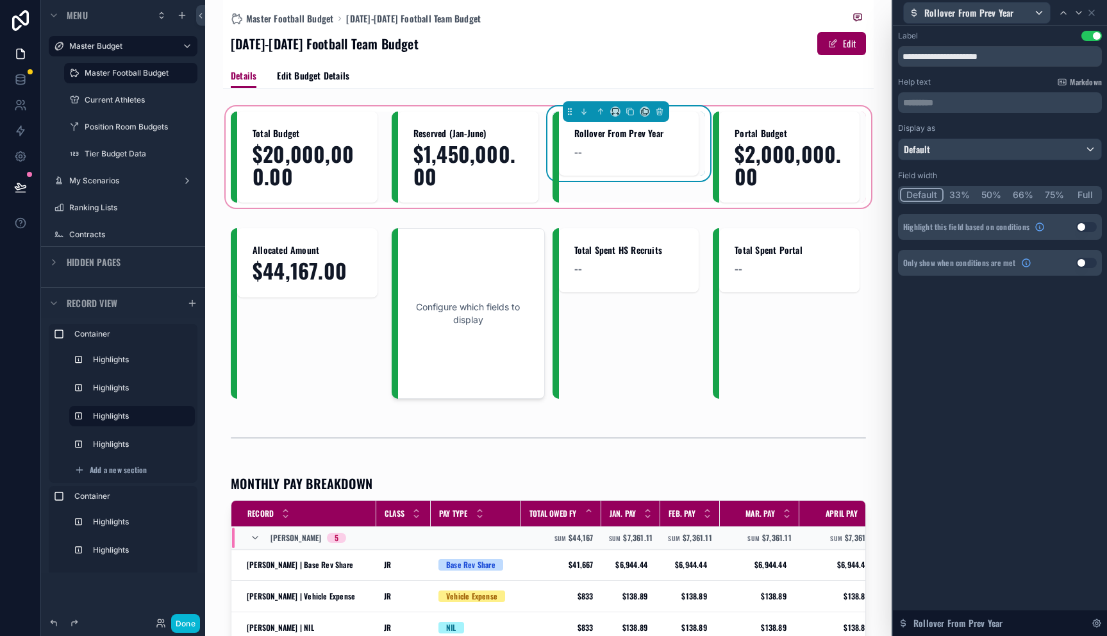
click at [1036, 128] on div "Display as" at bounding box center [1000, 128] width 204 height 10
click at [1085, 262] on button "Use setting" at bounding box center [1086, 263] width 21 height 10
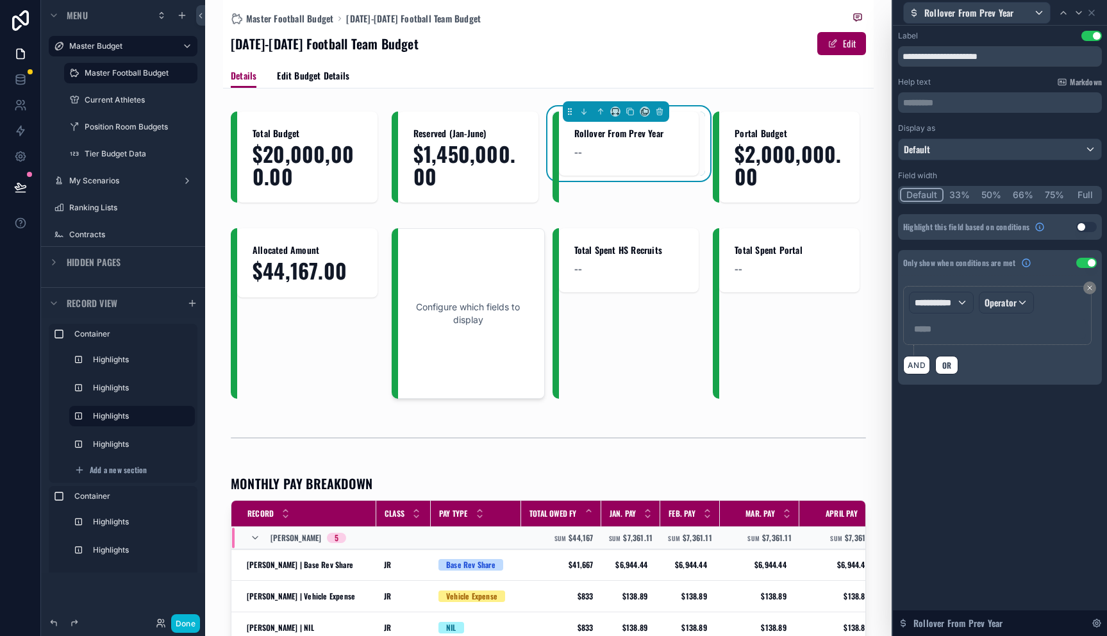
click at [1085, 262] on button "Use setting" at bounding box center [1086, 263] width 21 height 10
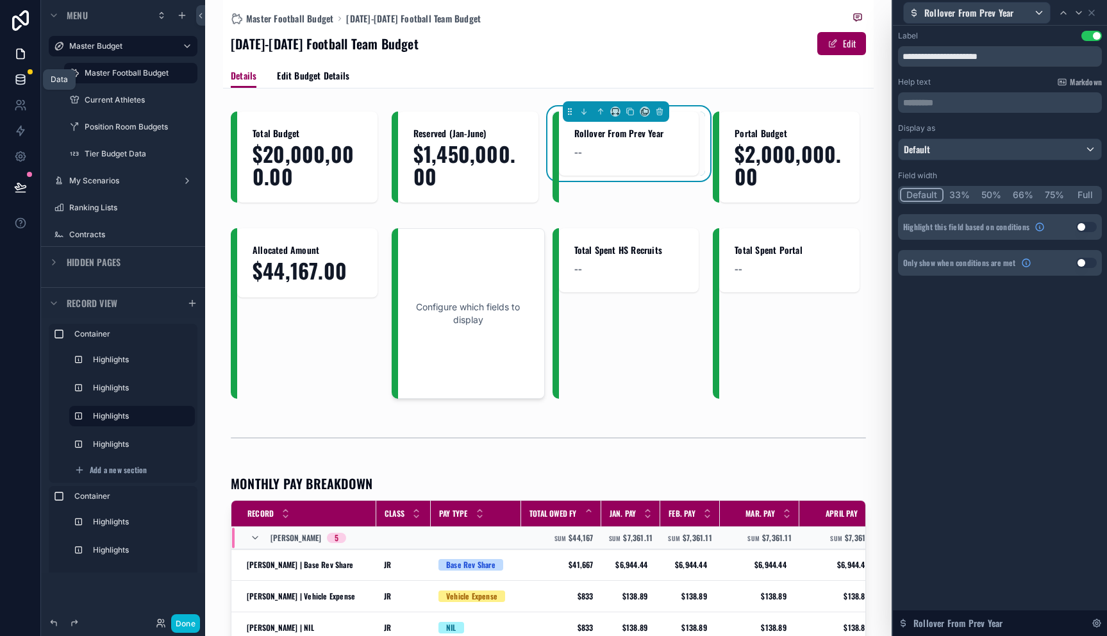
click at [15, 83] on icon at bounding box center [20, 79] width 13 height 13
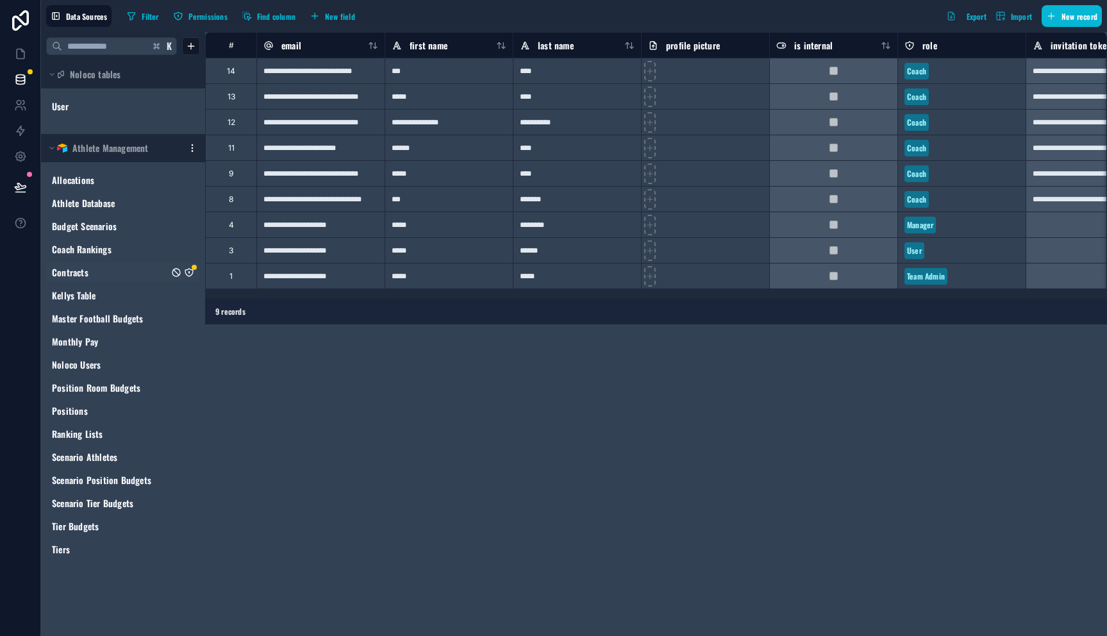
click at [194, 272] on div "Contracts" at bounding box center [123, 272] width 154 height 21
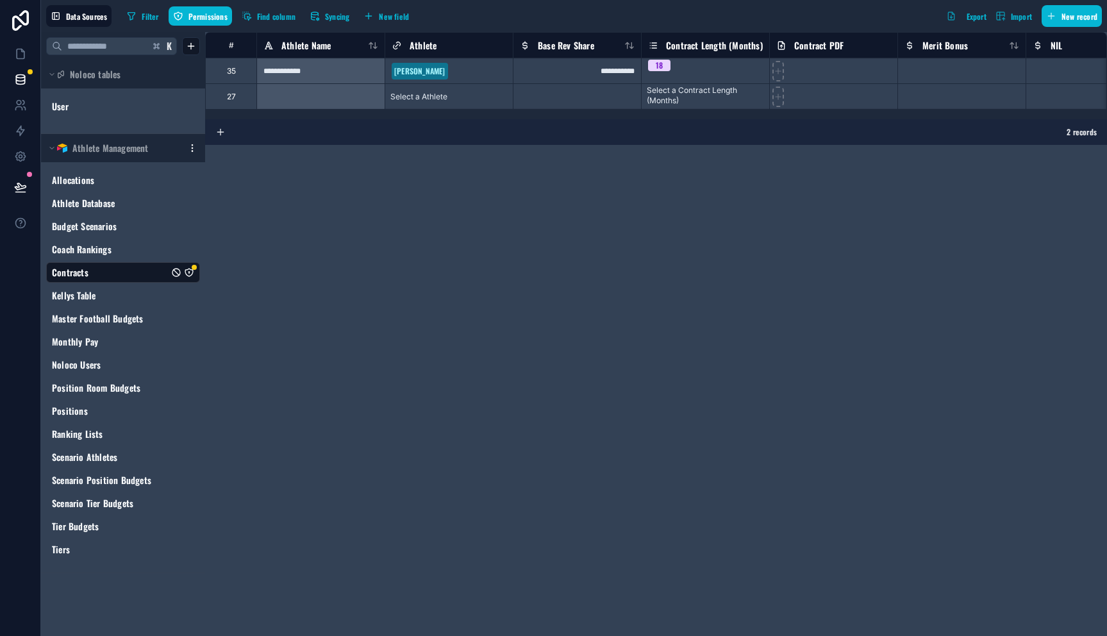
click at [189, 273] on icon "Contracts" at bounding box center [189, 272] width 10 height 10
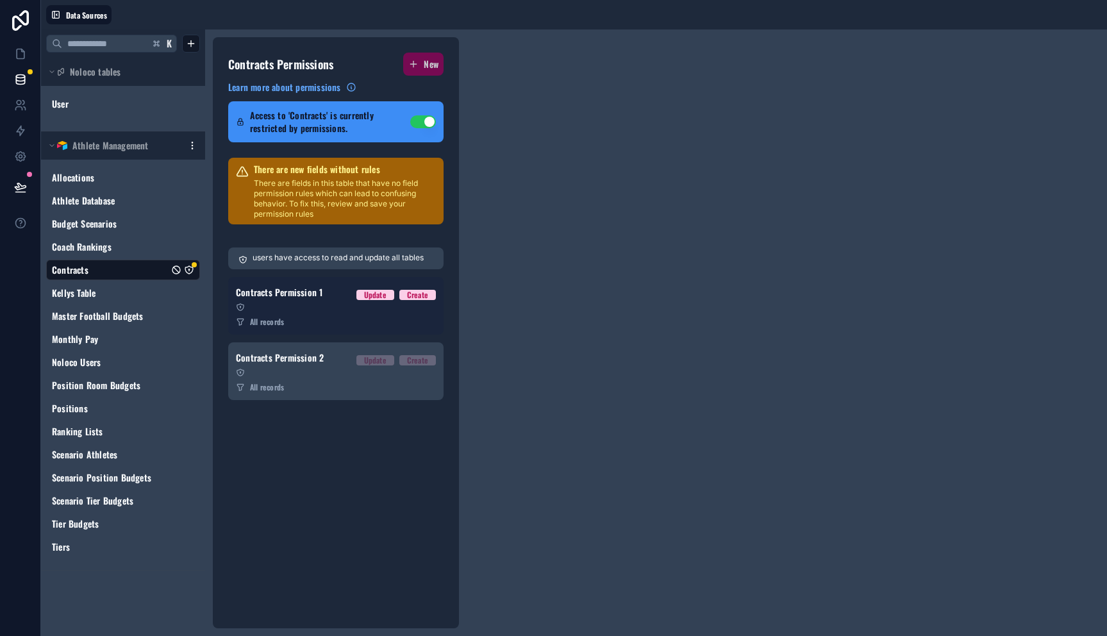
click at [384, 328] on link "Contracts Permission 1 Update Create All records" at bounding box center [335, 306] width 215 height 58
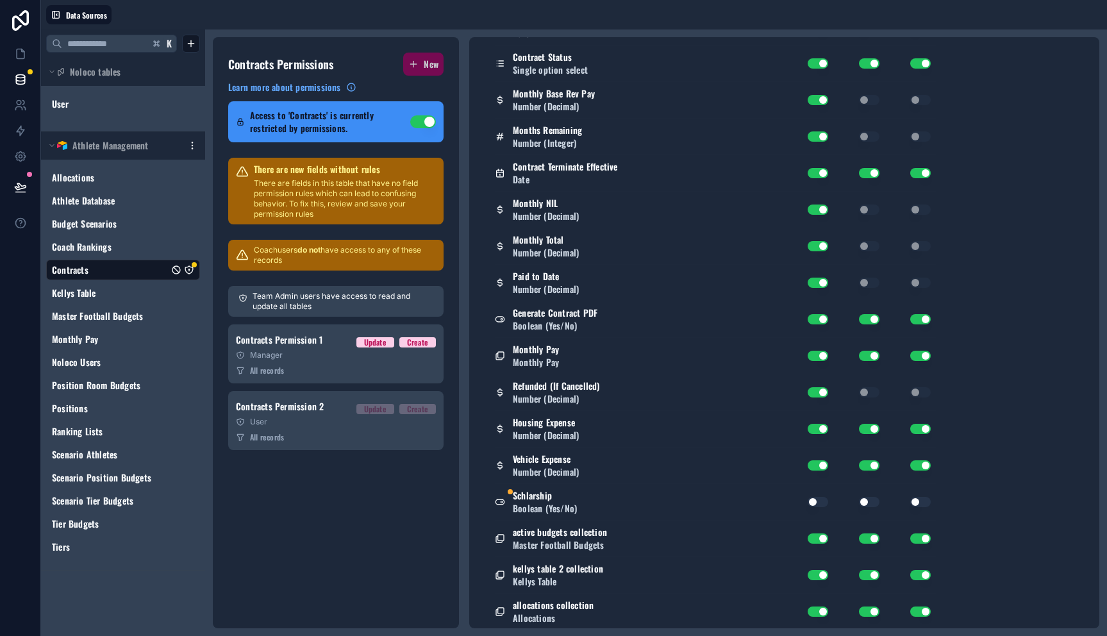
scroll to position [615, 0]
click at [813, 499] on button "Use setting" at bounding box center [818, 500] width 21 height 10
click at [867, 503] on button "Use setting" at bounding box center [869, 500] width 21 height 10
click at [926, 500] on button "Use setting" at bounding box center [920, 500] width 21 height 10
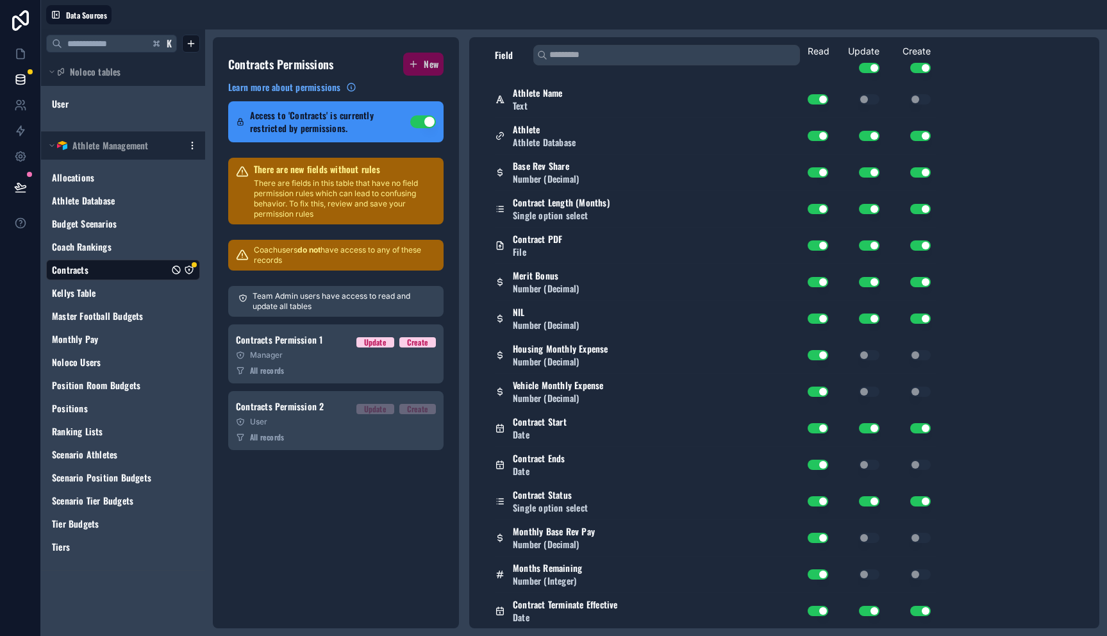
scroll to position [0, 0]
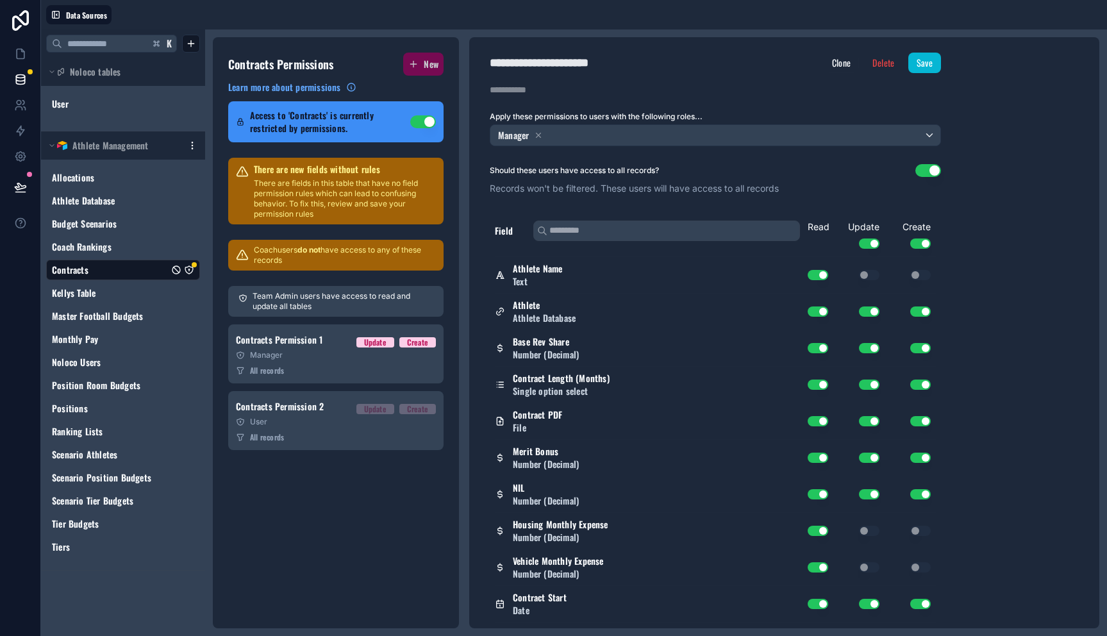
click at [928, 51] on div "**********" at bounding box center [715, 332] width 492 height 591
click at [928, 57] on button "Save" at bounding box center [924, 63] width 33 height 21
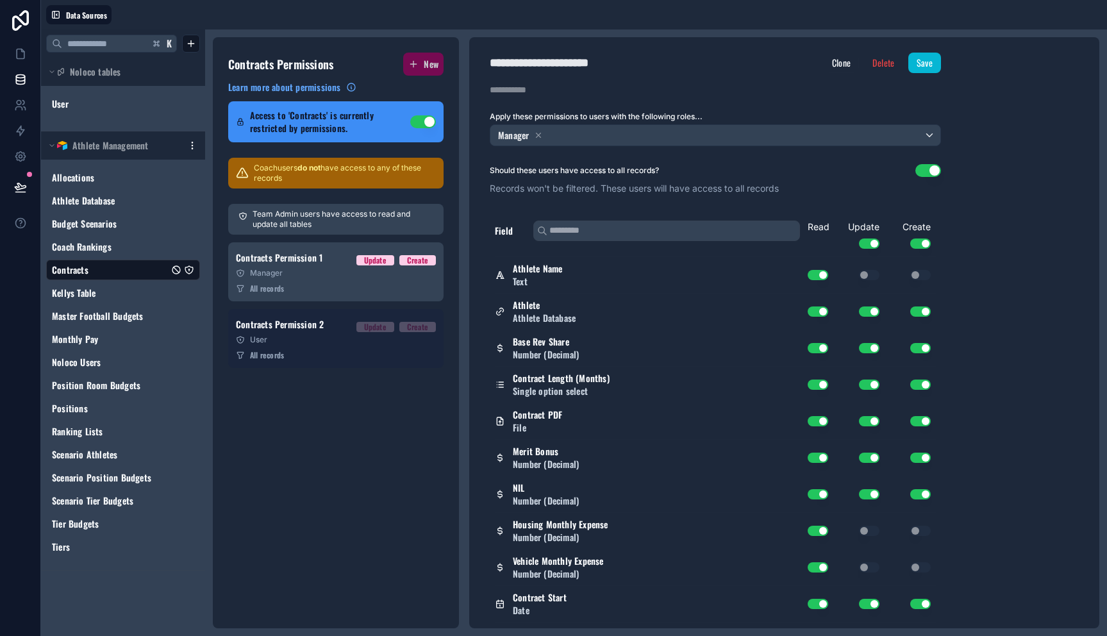
click at [369, 334] on link "Contracts Permission 2 Update Create User All records" at bounding box center [335, 338] width 215 height 59
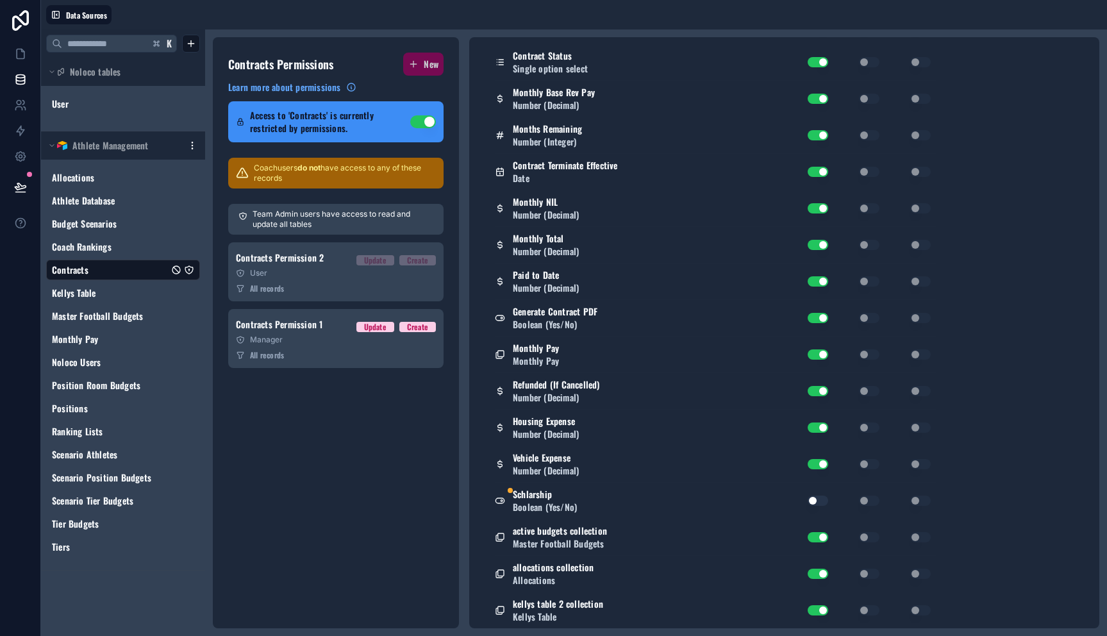
scroll to position [615, 0]
click at [820, 497] on button "Use setting" at bounding box center [818, 500] width 21 height 10
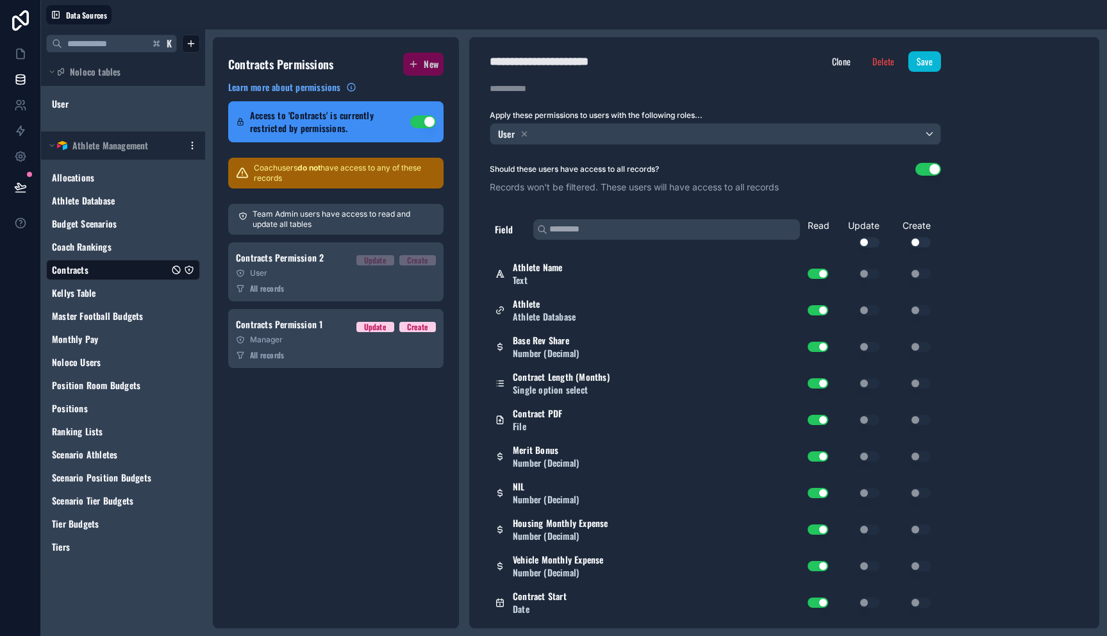
scroll to position [0, 0]
click at [937, 62] on button "Save" at bounding box center [924, 63] width 33 height 21
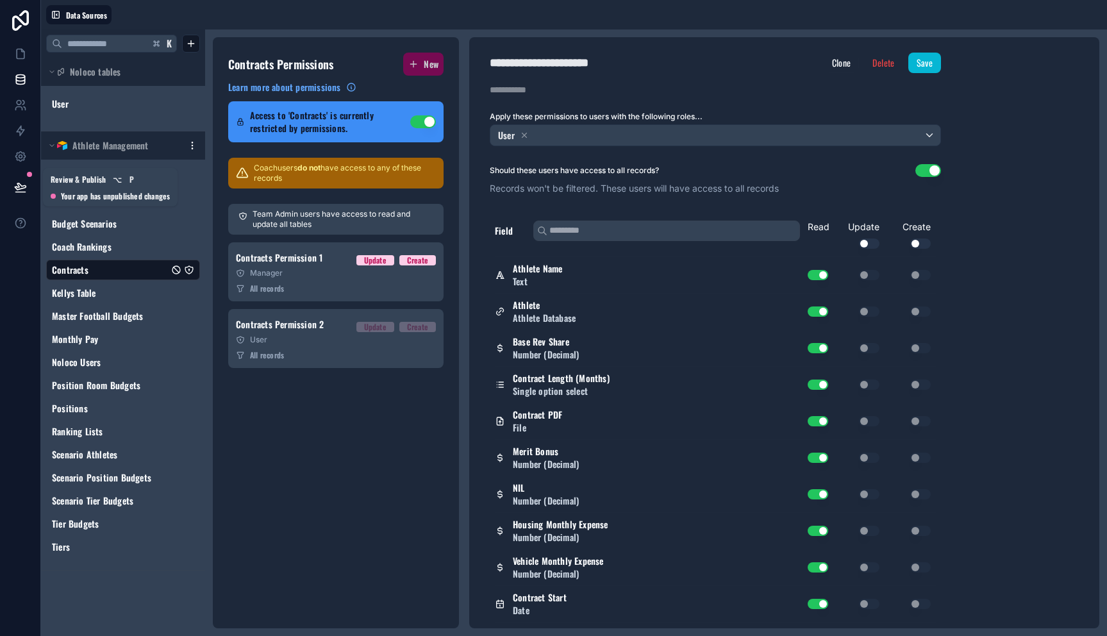
click at [17, 190] on icon at bounding box center [20, 187] width 13 height 13
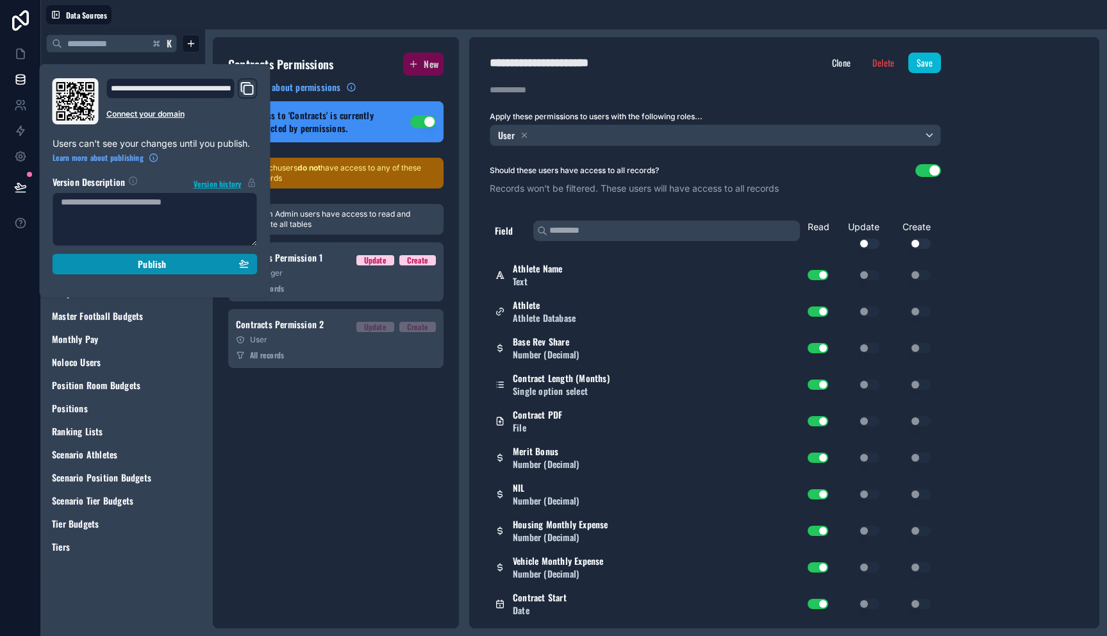
click at [87, 262] on div "Publish" at bounding box center [155, 264] width 188 height 12
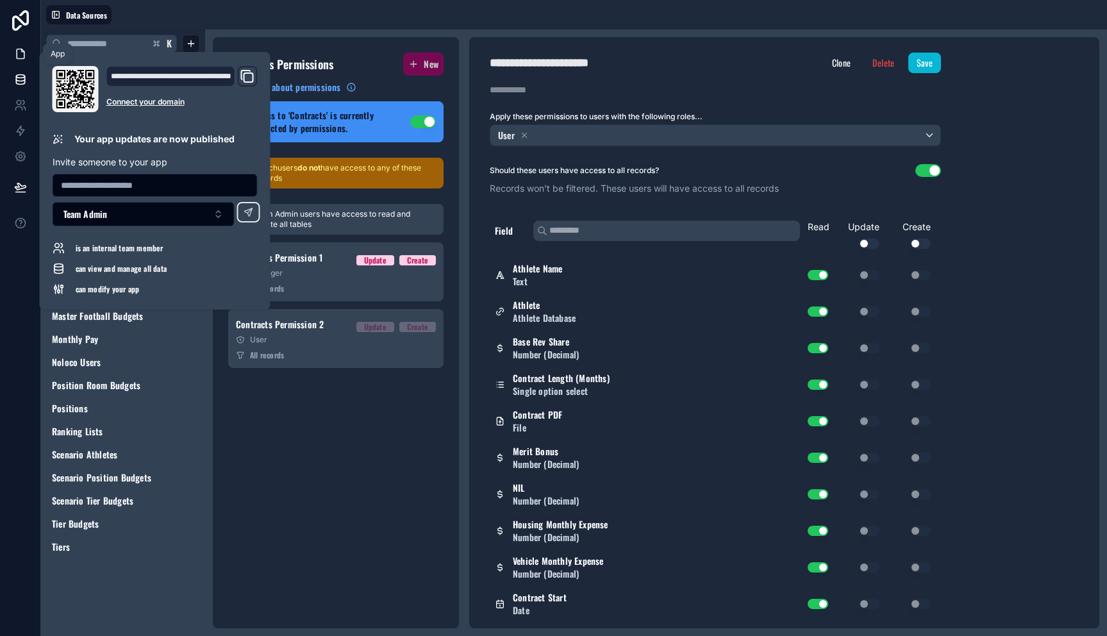
click at [22, 49] on icon at bounding box center [20, 53] width 13 height 13
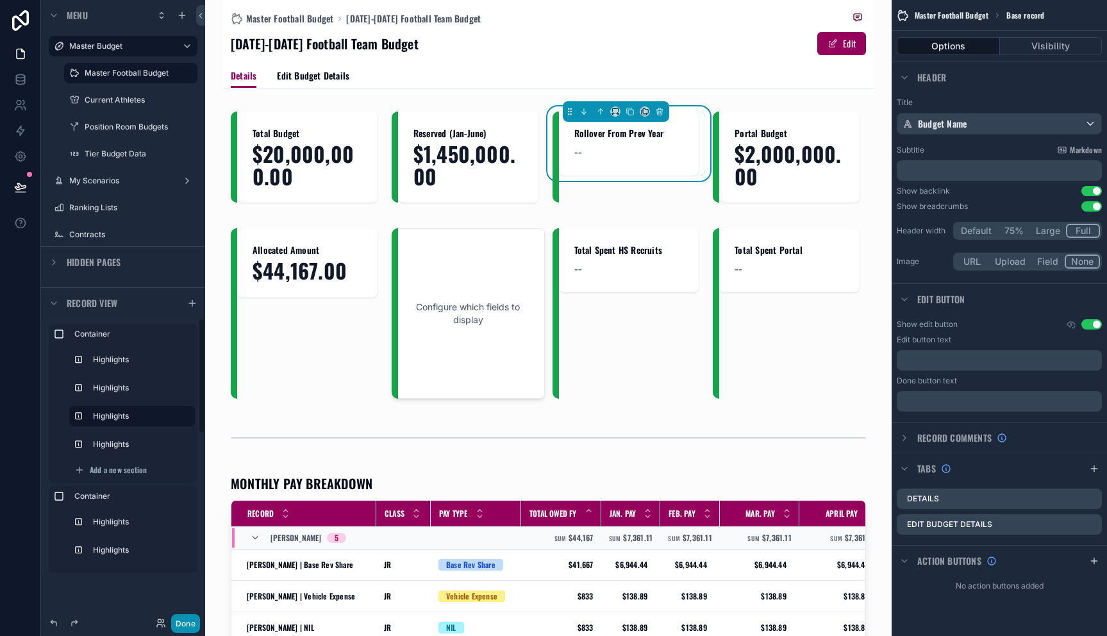
click at [191, 622] on button "Done" at bounding box center [185, 623] width 29 height 19
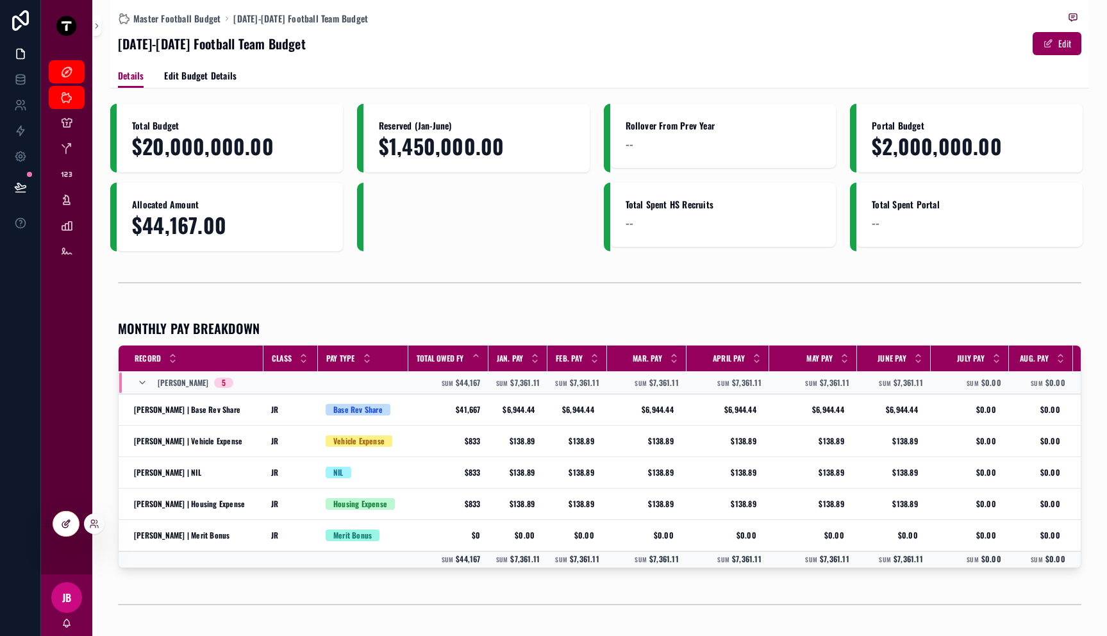
click at [62, 527] on icon at bounding box center [66, 524] width 10 height 10
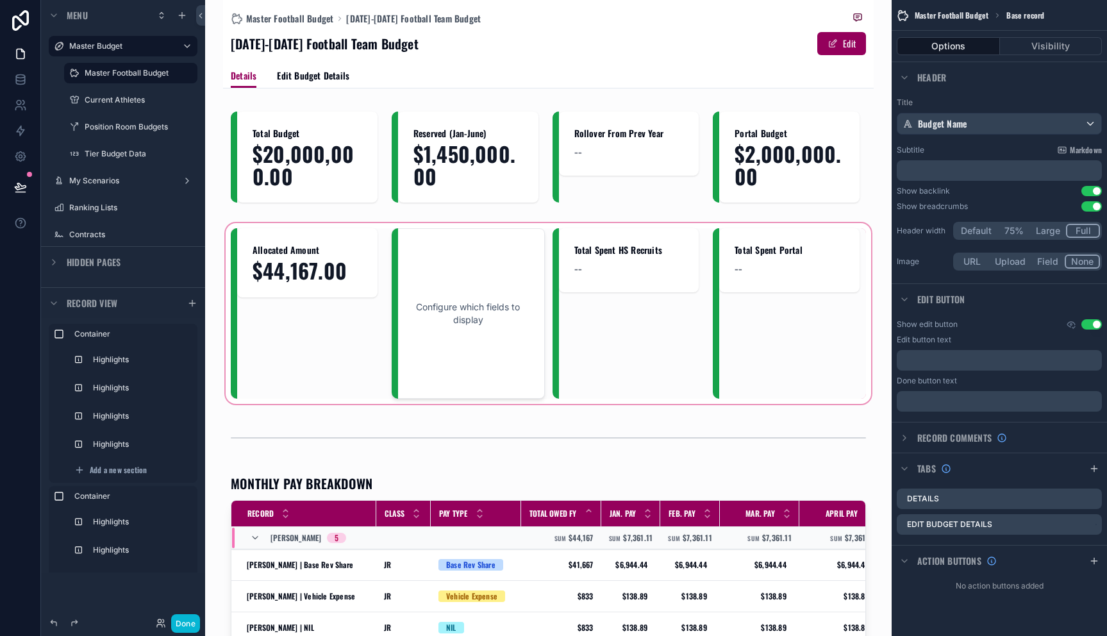
click at [504, 263] on div "scrollable content" at bounding box center [548, 313] width 651 height 186
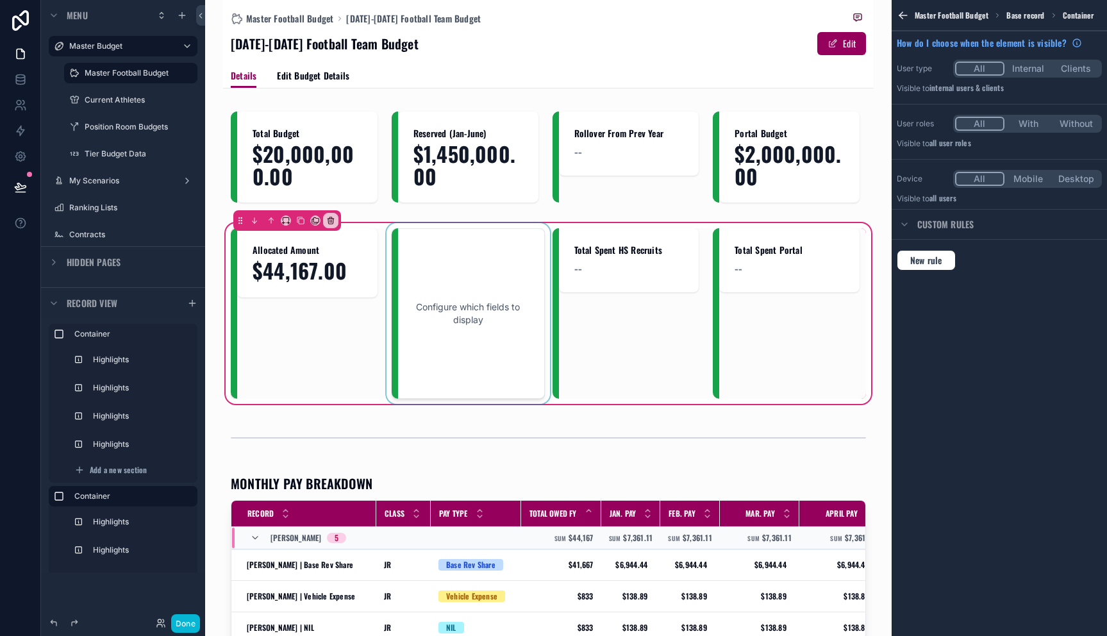
click at [497, 269] on div "scrollable content" at bounding box center [468, 313] width 153 height 170
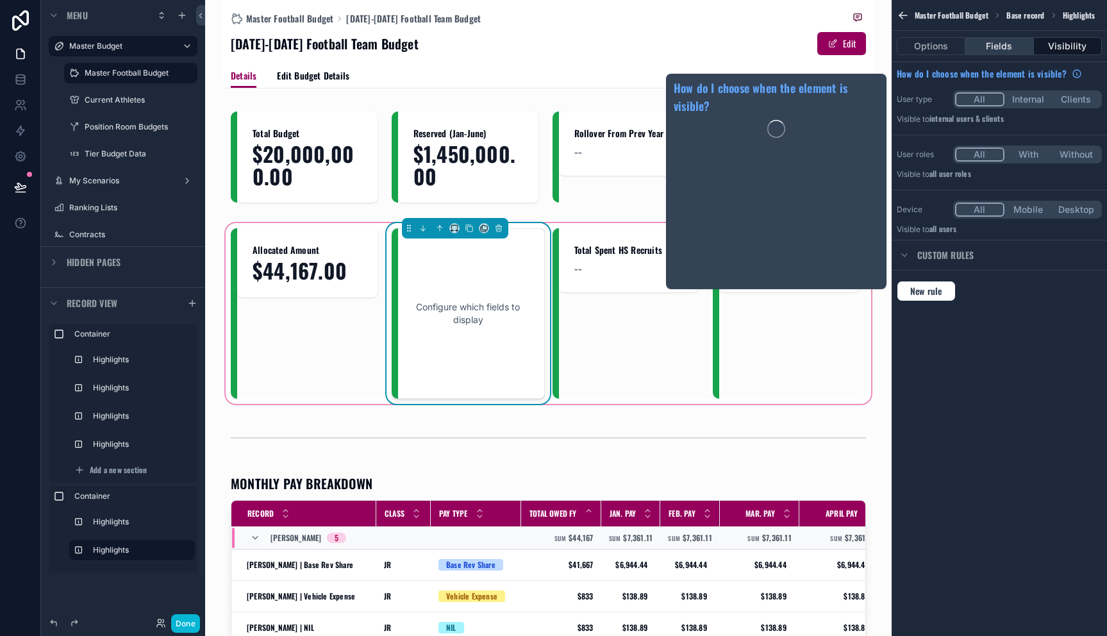
click at [995, 50] on button "Fields" at bounding box center [999, 46] width 68 height 18
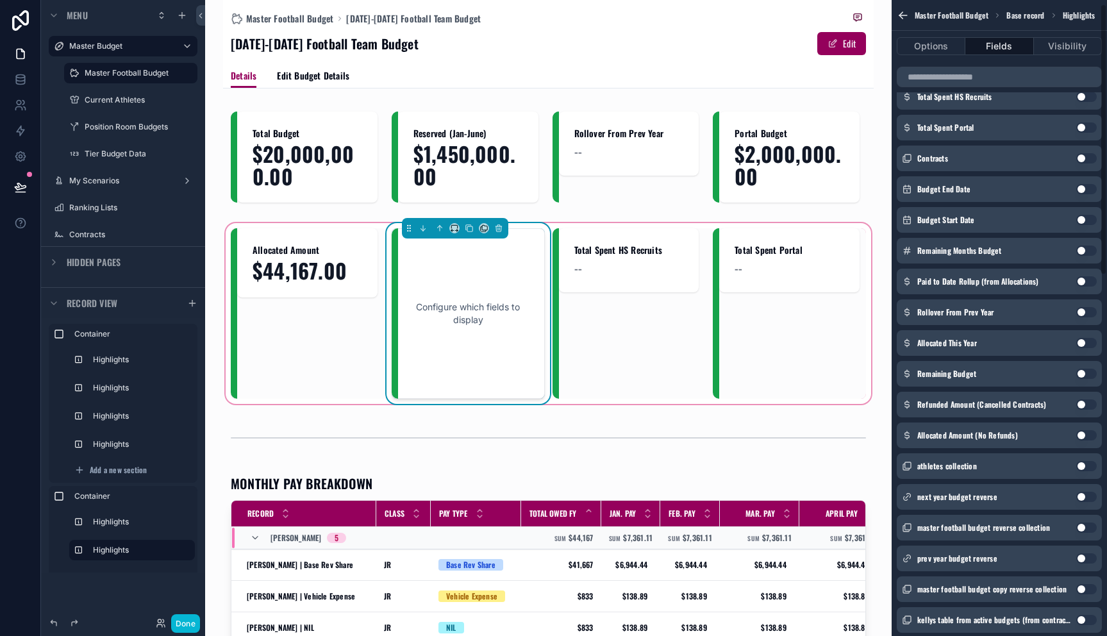
scroll to position [854, 0]
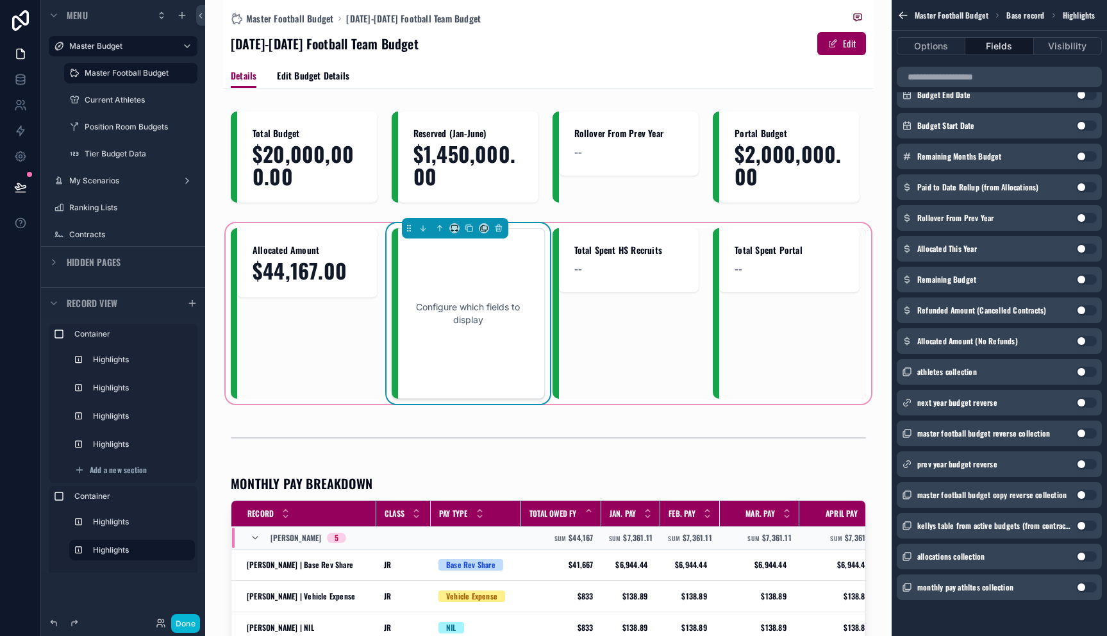
click at [1087, 279] on button "Use setting" at bounding box center [1086, 279] width 21 height 10
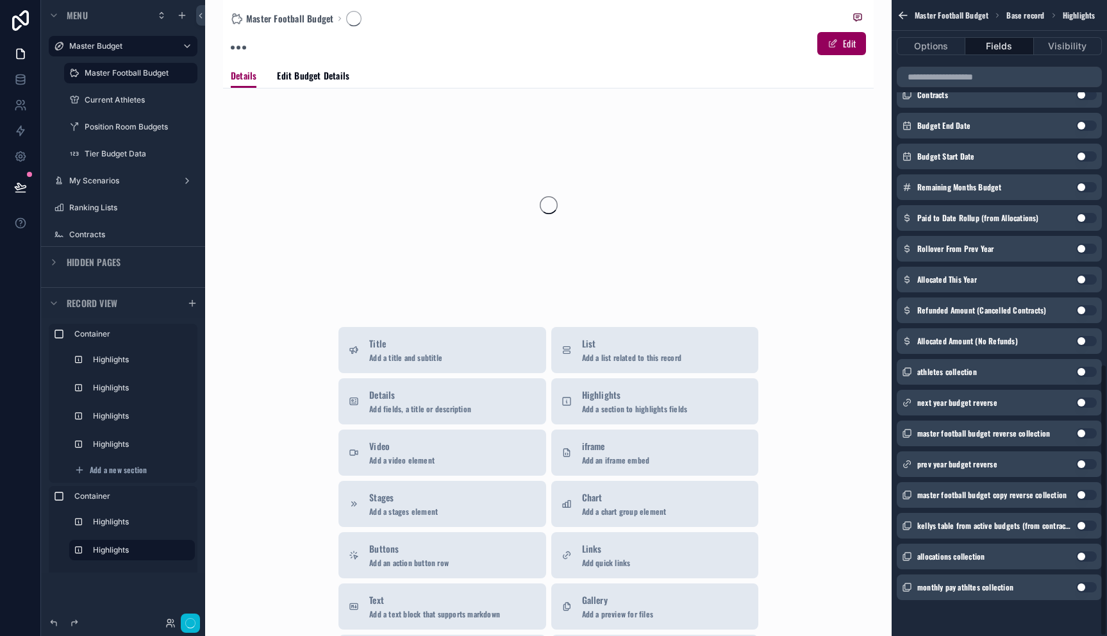
scroll to position [849, 0]
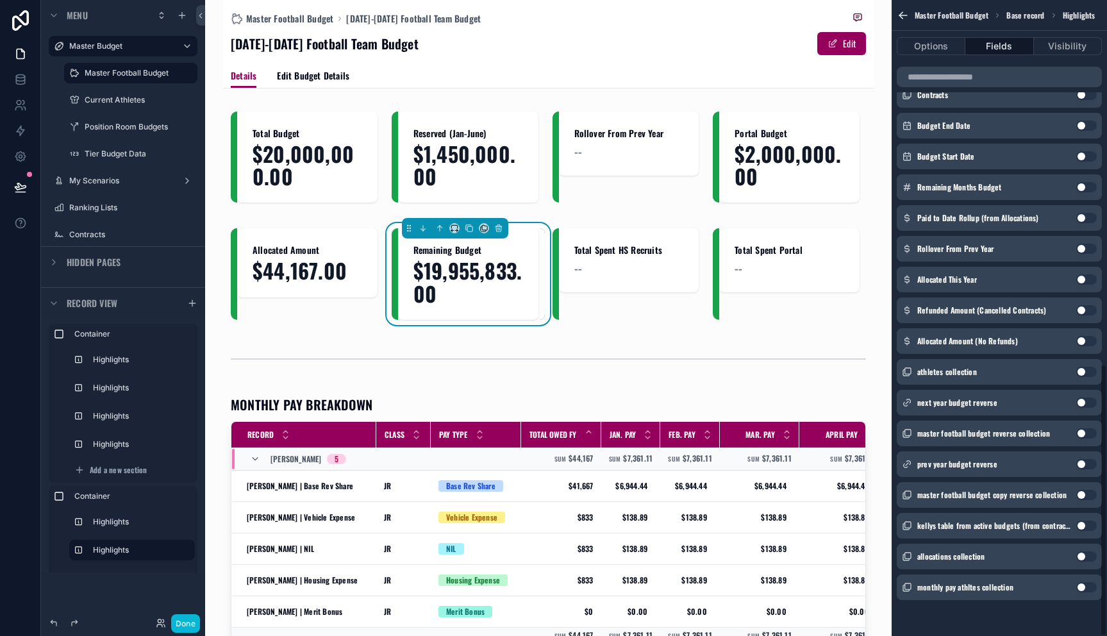
click at [903, 13] on icon "scrollable content" at bounding box center [903, 15] width 13 height 13
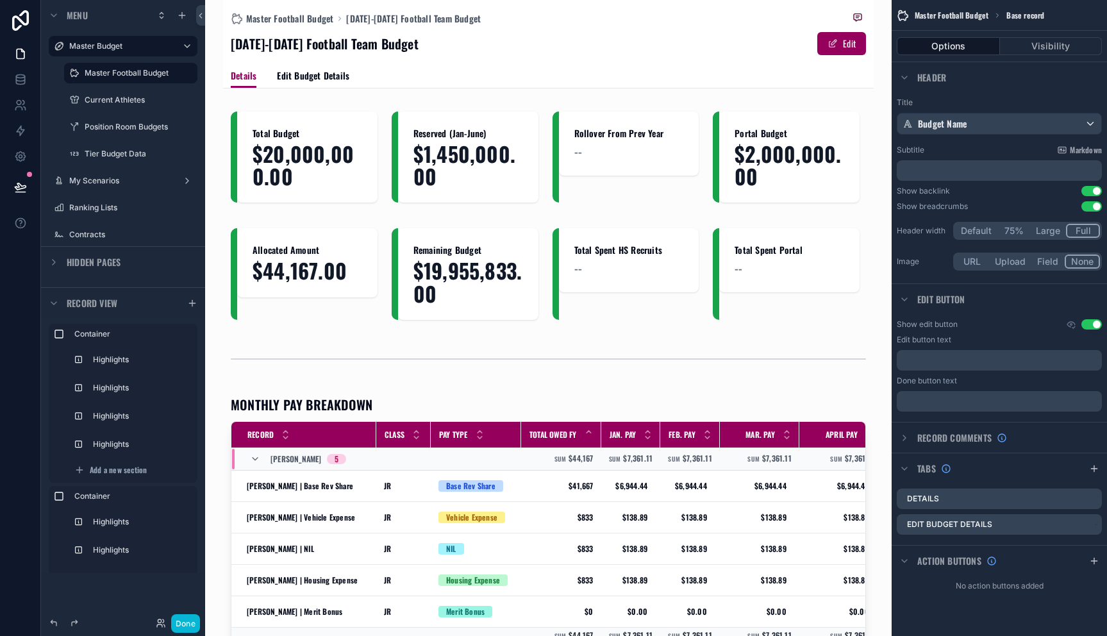
scroll to position [0, 0]
click at [561, 358] on div "scrollable content" at bounding box center [548, 359] width 651 height 42
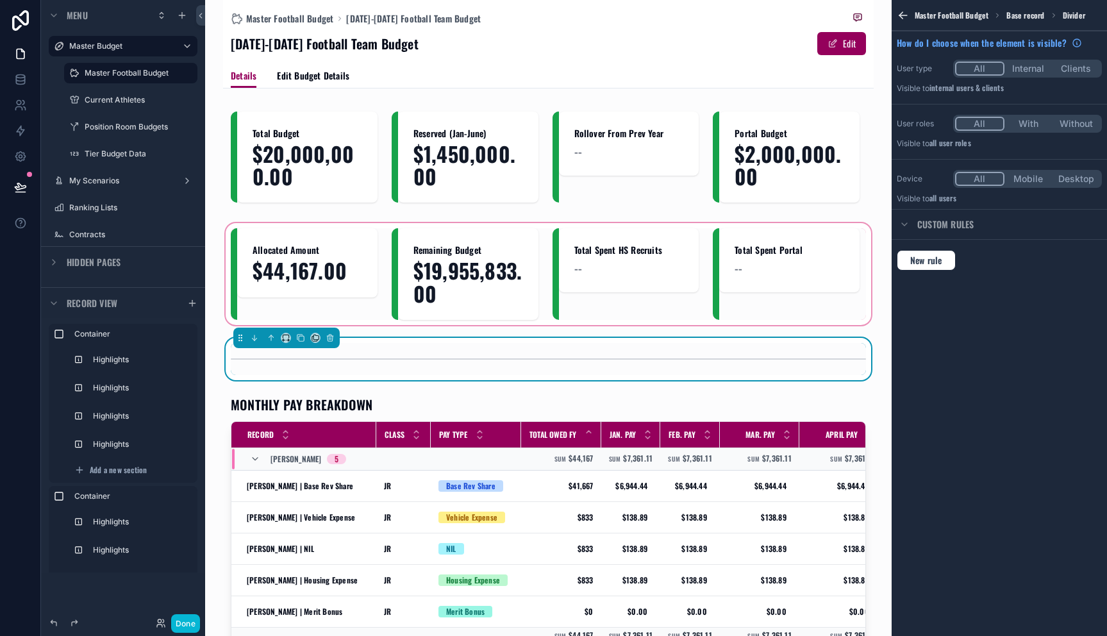
click at [593, 311] on div "scrollable content" at bounding box center [548, 273] width 651 height 106
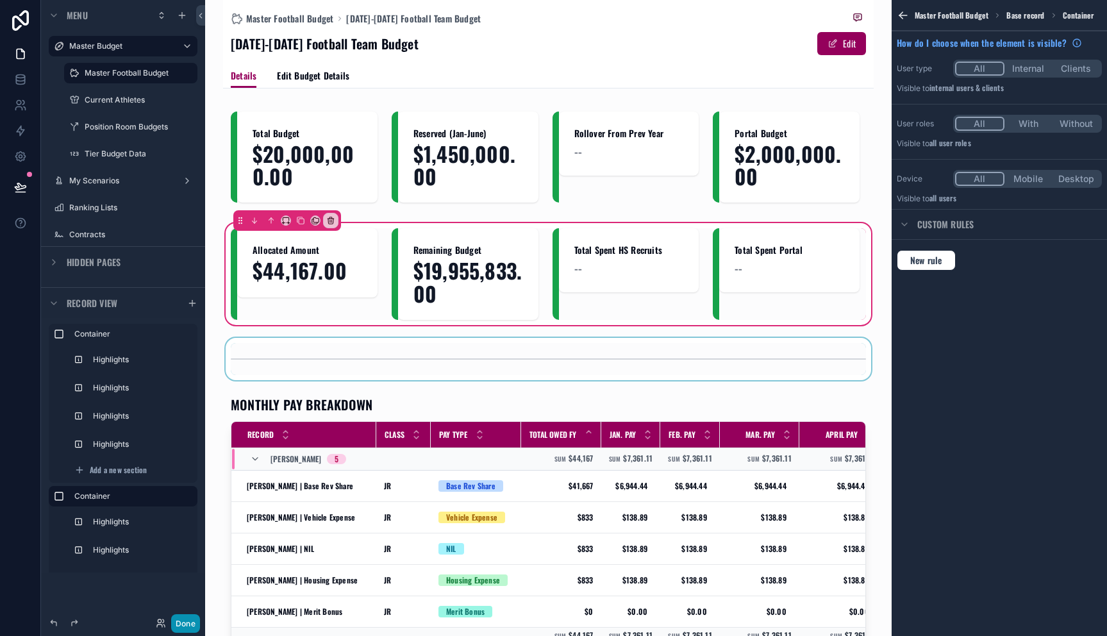
click at [184, 625] on button "Done" at bounding box center [185, 623] width 29 height 19
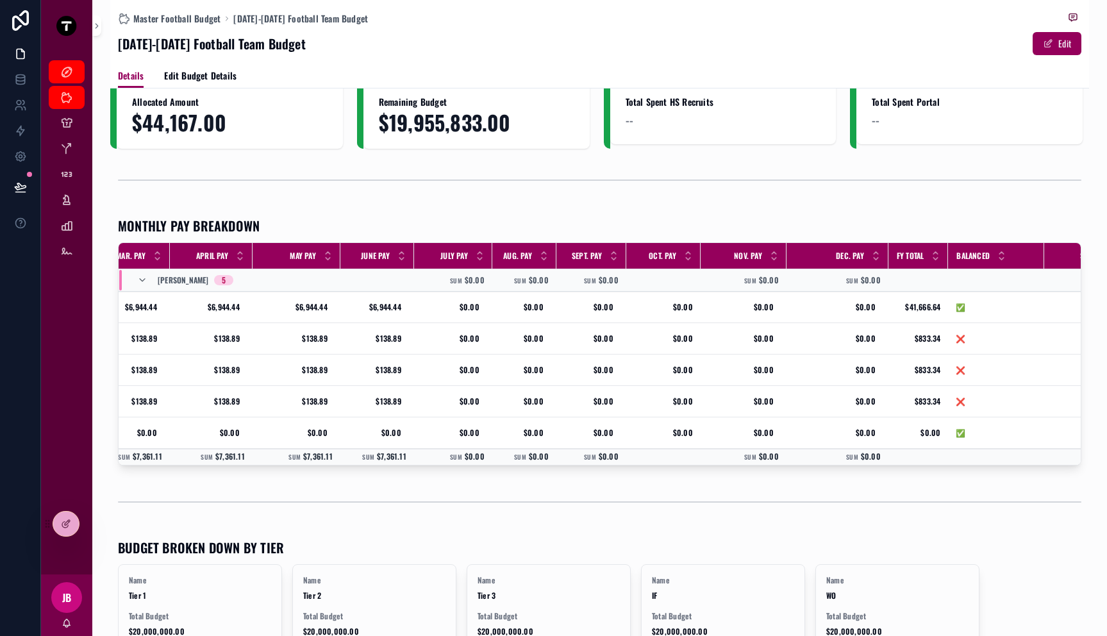
scroll to position [0, 590]
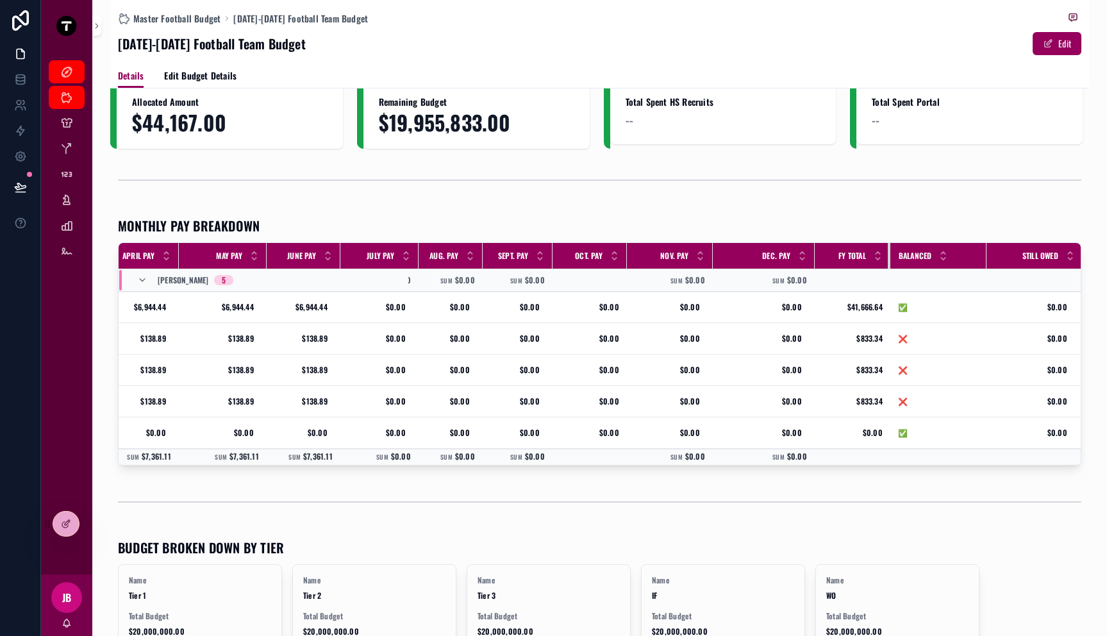
drag, startPoint x: 874, startPoint y: 260, endPoint x: 892, endPoint y: 260, distance: 17.3
click at [892, 260] on tr "Record Class Pay Type Total Owed FY Jan. Pay Feb. Pay Mar. Pay April Pay May Pa…" at bounding box center [306, 256] width 1556 height 26
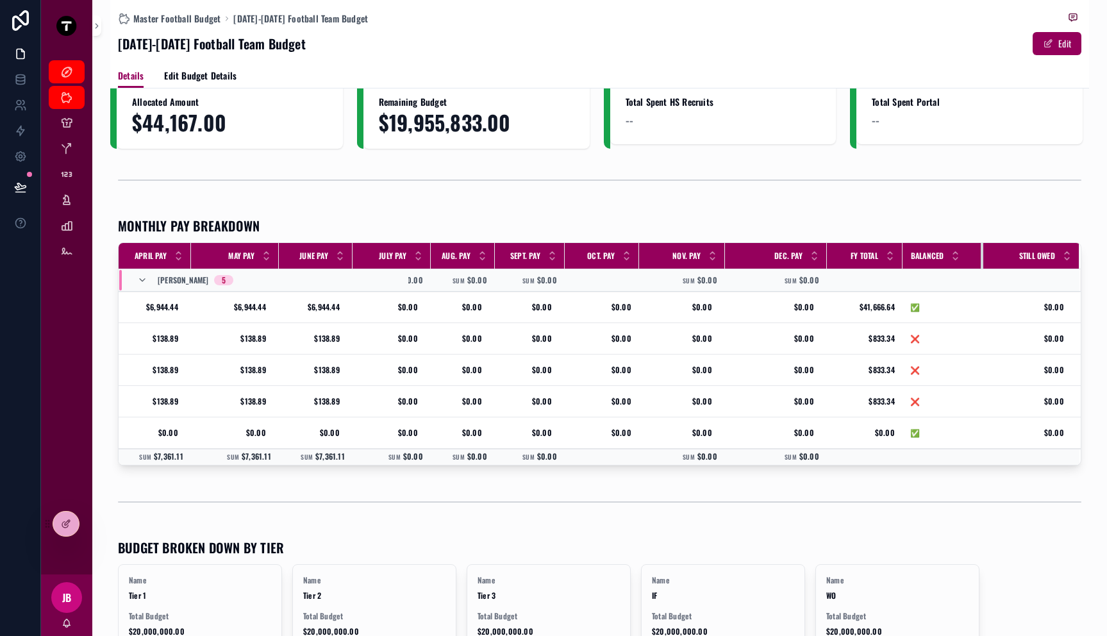
scroll to position [0, 580]
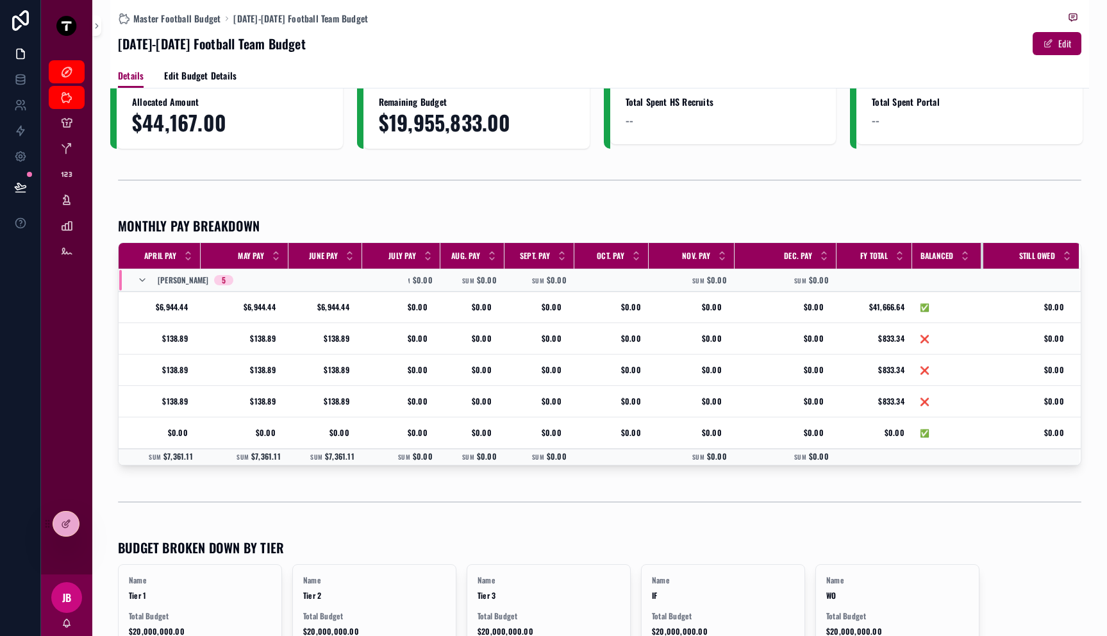
drag, startPoint x: 986, startPoint y: 260, endPoint x: 961, endPoint y: 260, distance: 25.0
click at [961, 260] on th "Balanced" at bounding box center [947, 256] width 71 height 26
click at [933, 394] on td "❌ ❌" at bounding box center [947, 401] width 71 height 31
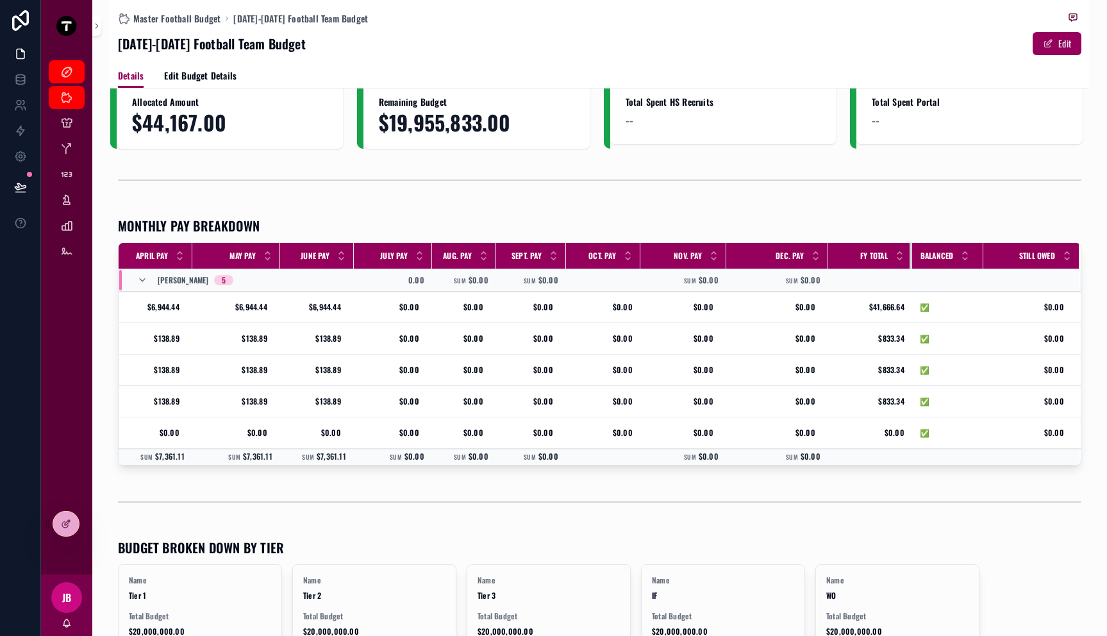
drag, startPoint x: 899, startPoint y: 260, endPoint x: 908, endPoint y: 260, distance: 8.3
click at [908, 260] on th "FY Total" at bounding box center [870, 256] width 84 height 26
click at [185, 13] on span "Master Football Budget" at bounding box center [176, 18] width 87 height 13
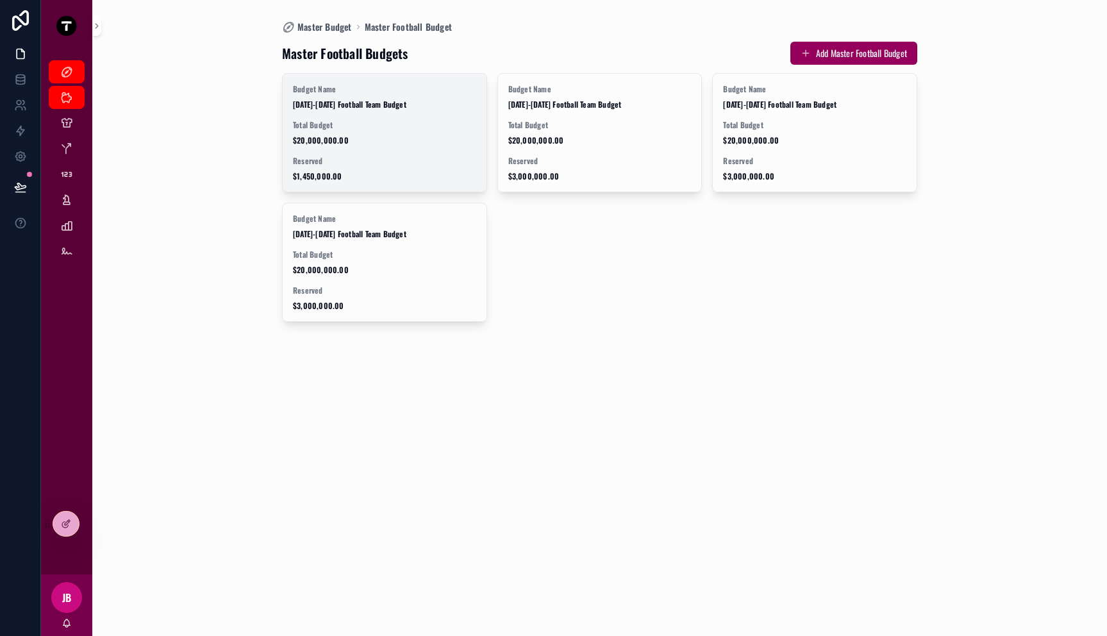
click at [399, 129] on div "Total Budget $20,000,000.00" at bounding box center [384, 133] width 183 height 26
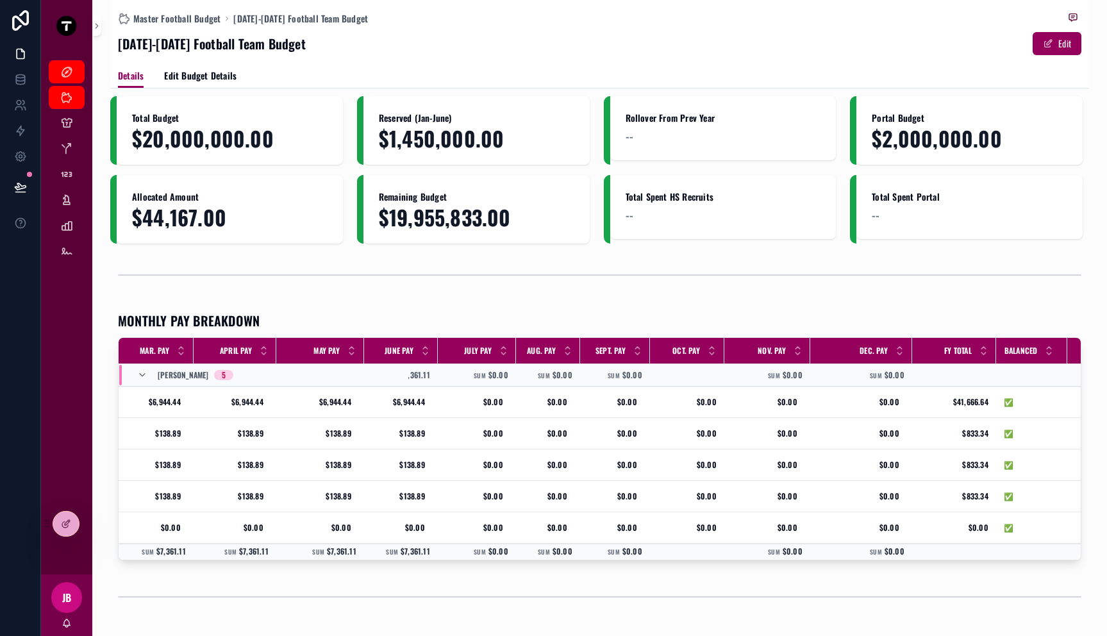
scroll to position [0, 588]
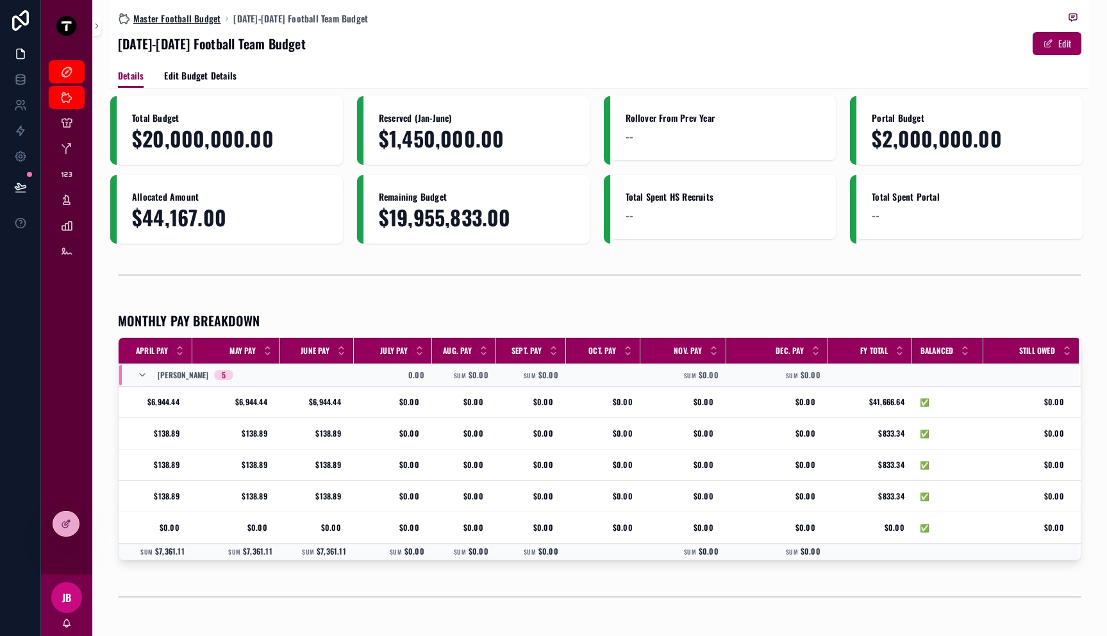
click at [174, 18] on span "Master Football Budget" at bounding box center [176, 18] width 87 height 13
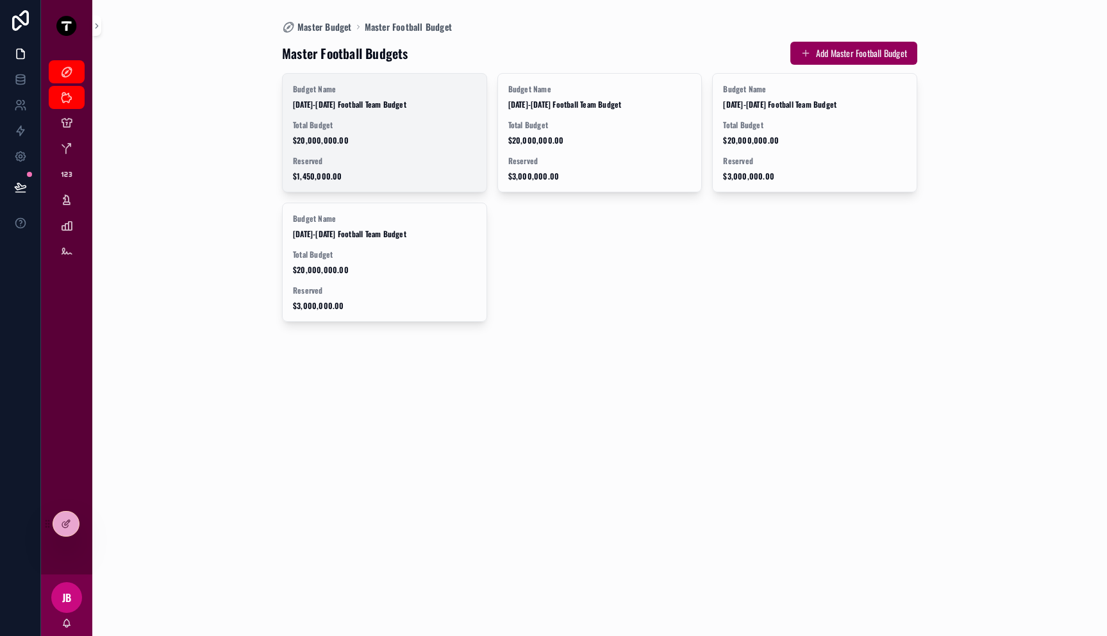
click at [398, 140] on span "$20,000,000.00" at bounding box center [384, 140] width 183 height 10
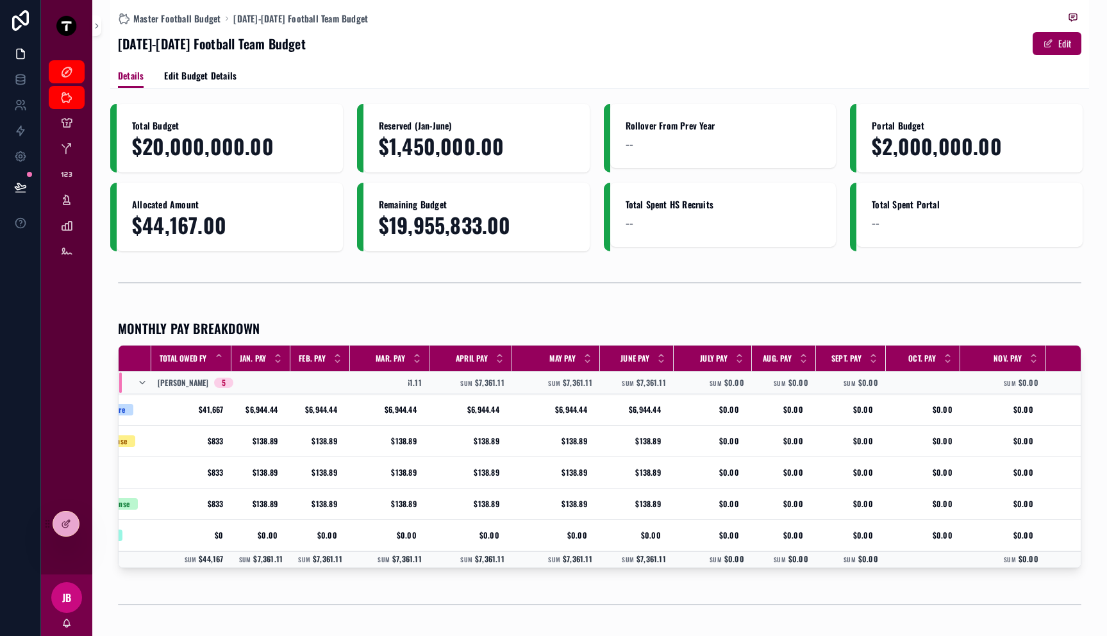
scroll to position [0, 259]
click at [163, 12] on div "Master Football Budget [DATE]-[DATE] Football Team Budget" at bounding box center [599, 18] width 963 height 16
click at [162, 18] on span "Master Football Budget" at bounding box center [176, 18] width 87 height 13
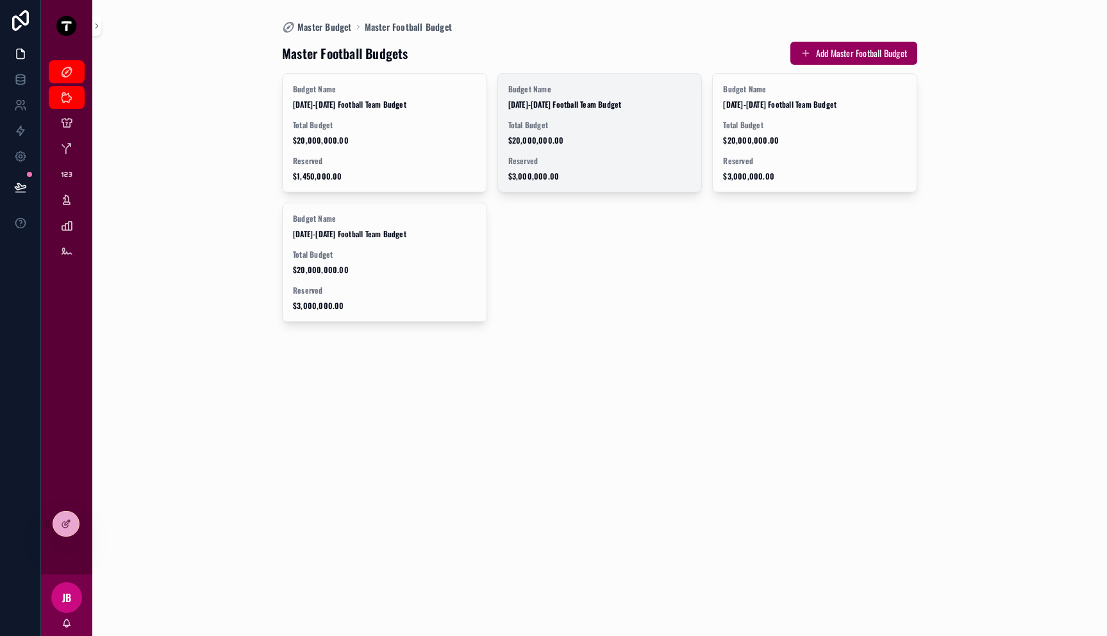
click at [579, 133] on div "Total Budget $20,000,000.00" at bounding box center [599, 133] width 183 height 26
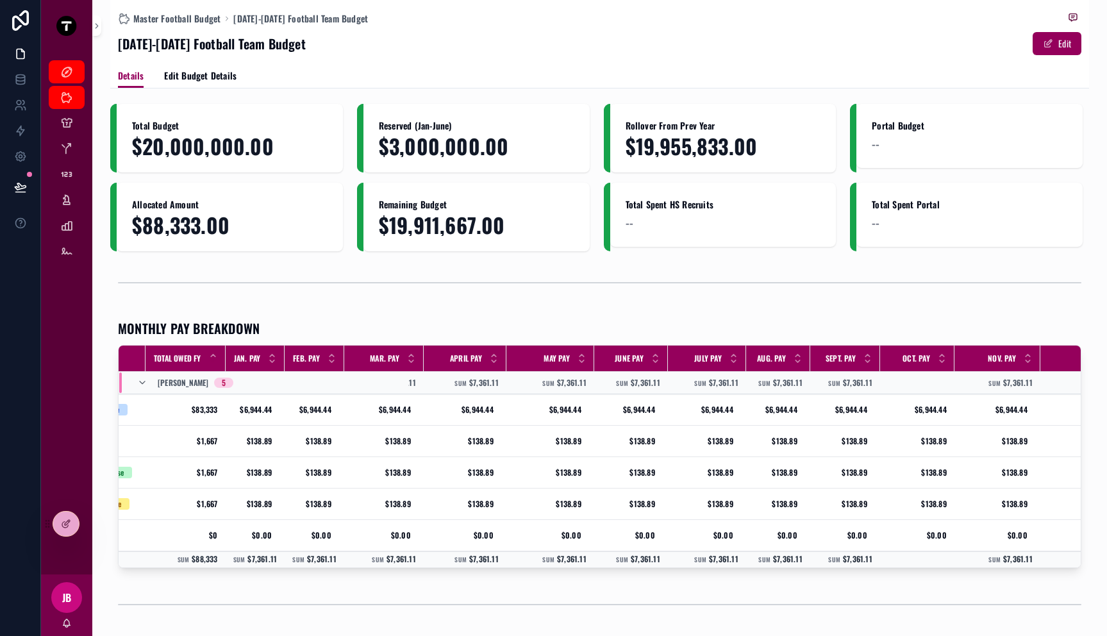
scroll to position [0, 263]
